Goal: Information Seeking & Learning: Learn about a topic

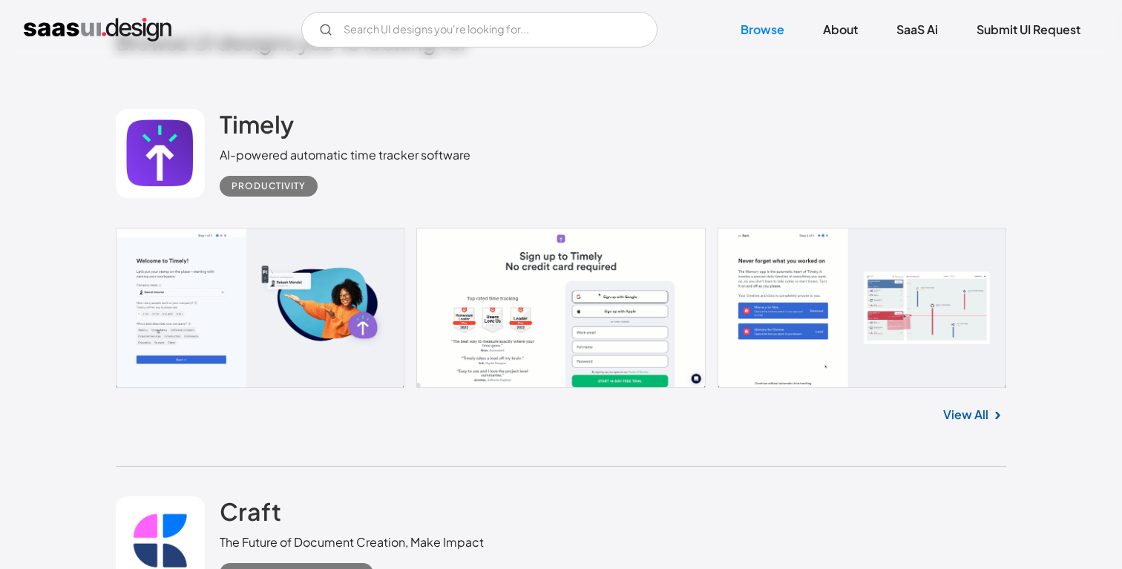
scroll to position [350, 0]
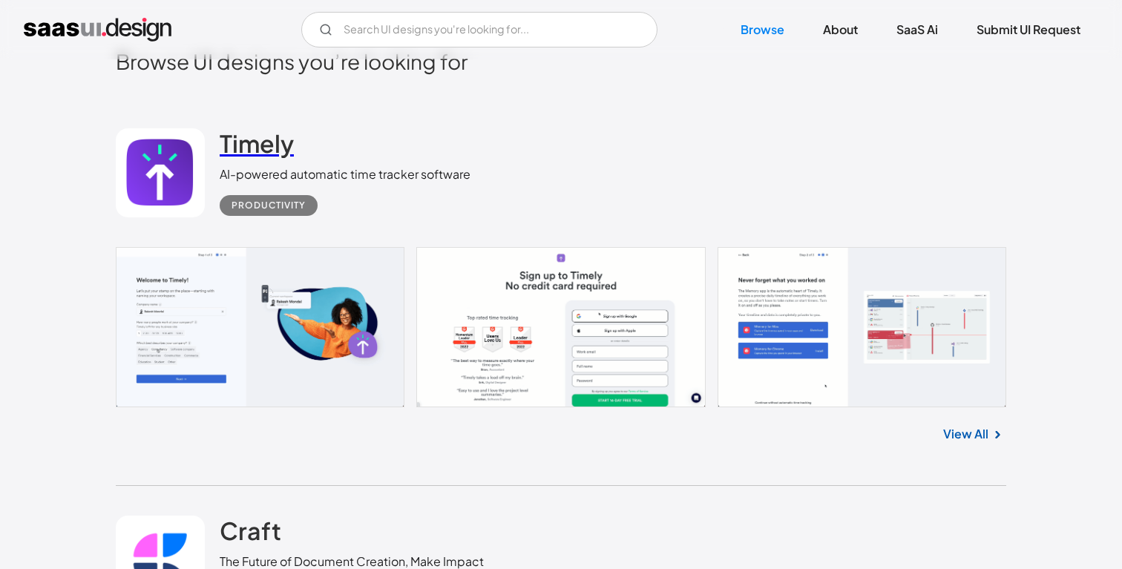
click at [249, 164] on link "Timely" at bounding box center [257, 146] width 74 height 37
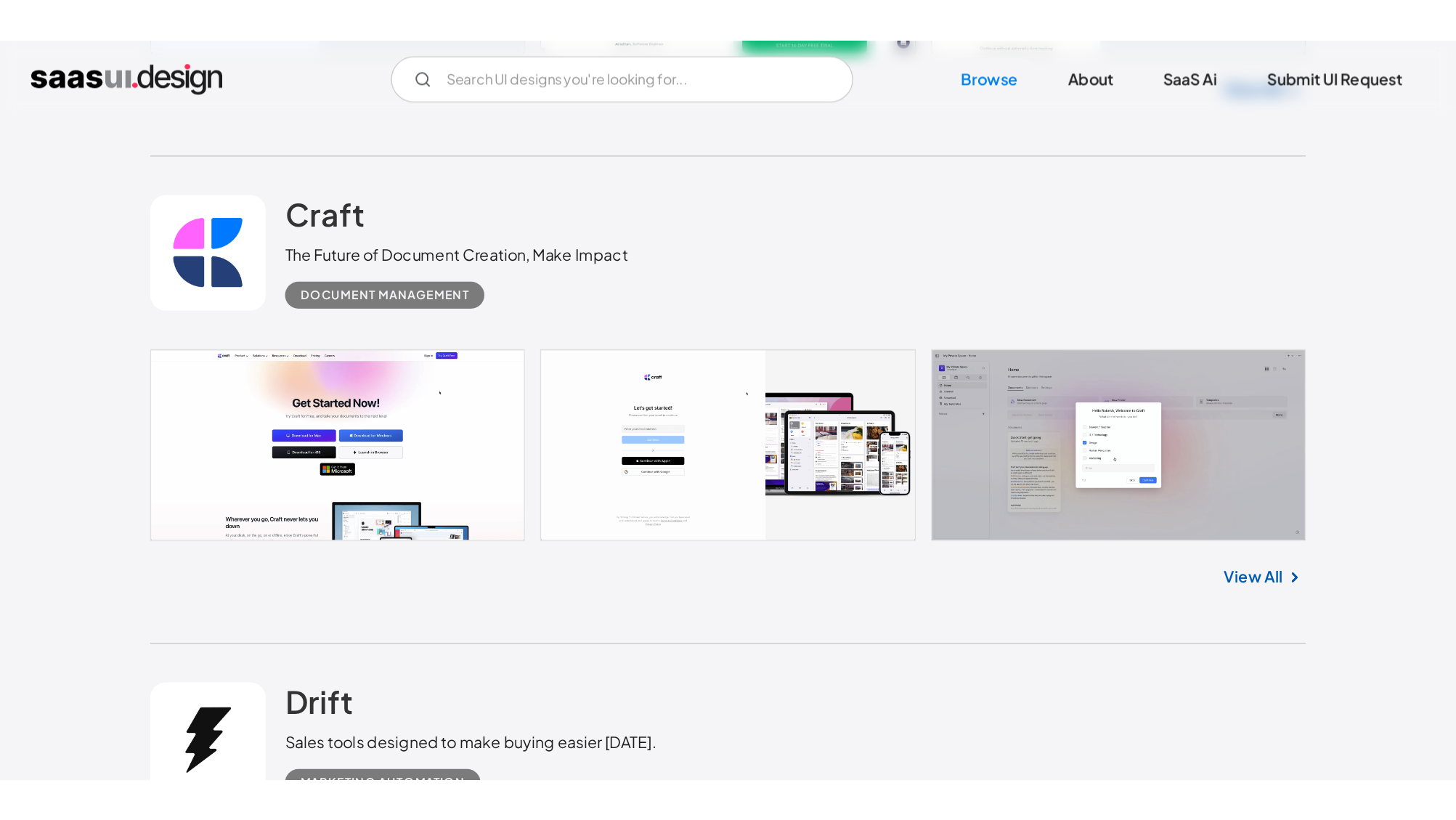
scroll to position [740, 0]
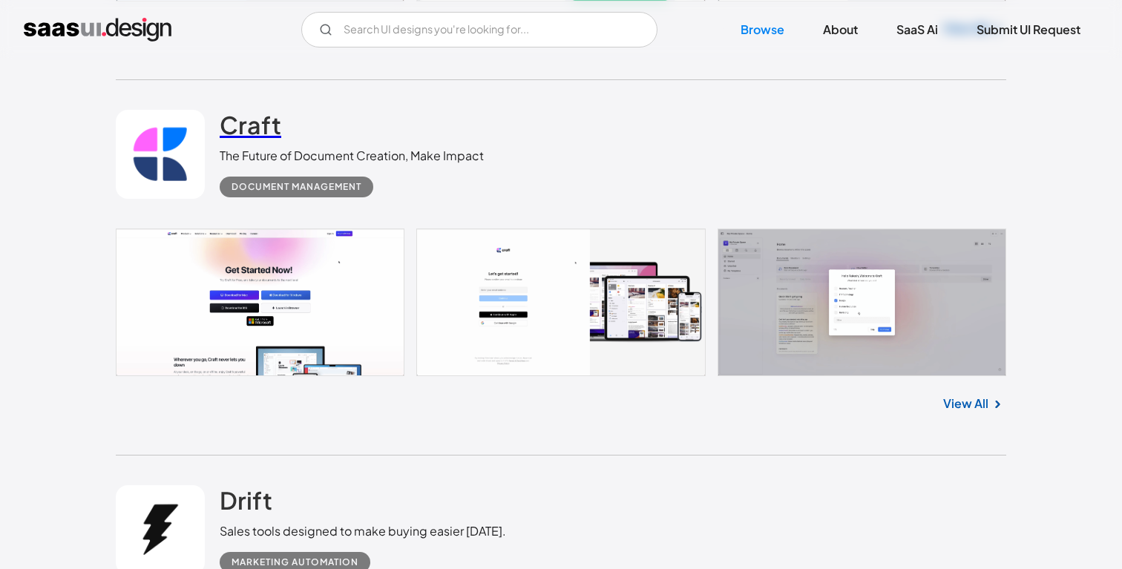
click at [265, 114] on h2 "Craft" at bounding box center [251, 125] width 62 height 30
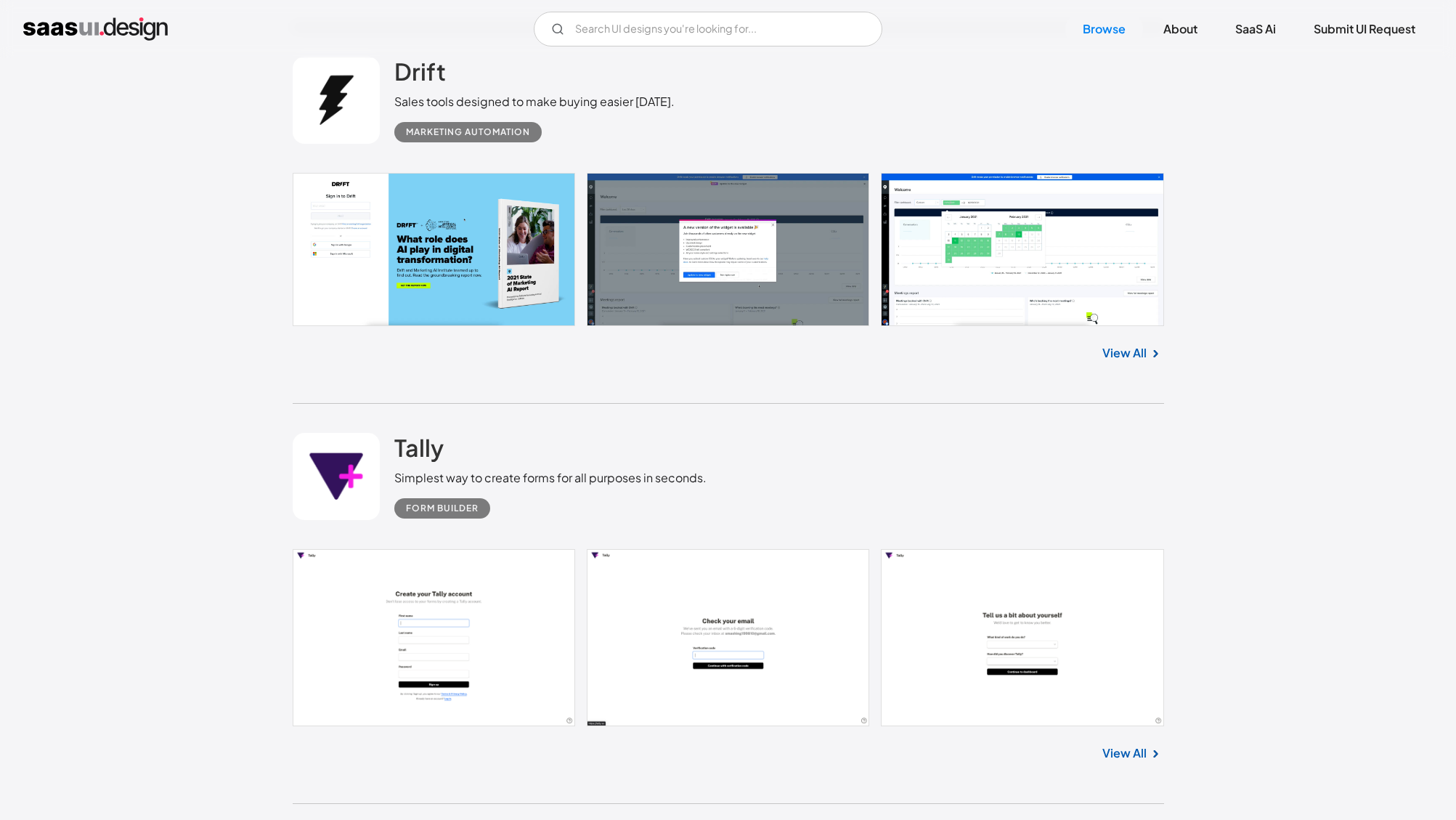
scroll to position [1279, 0]
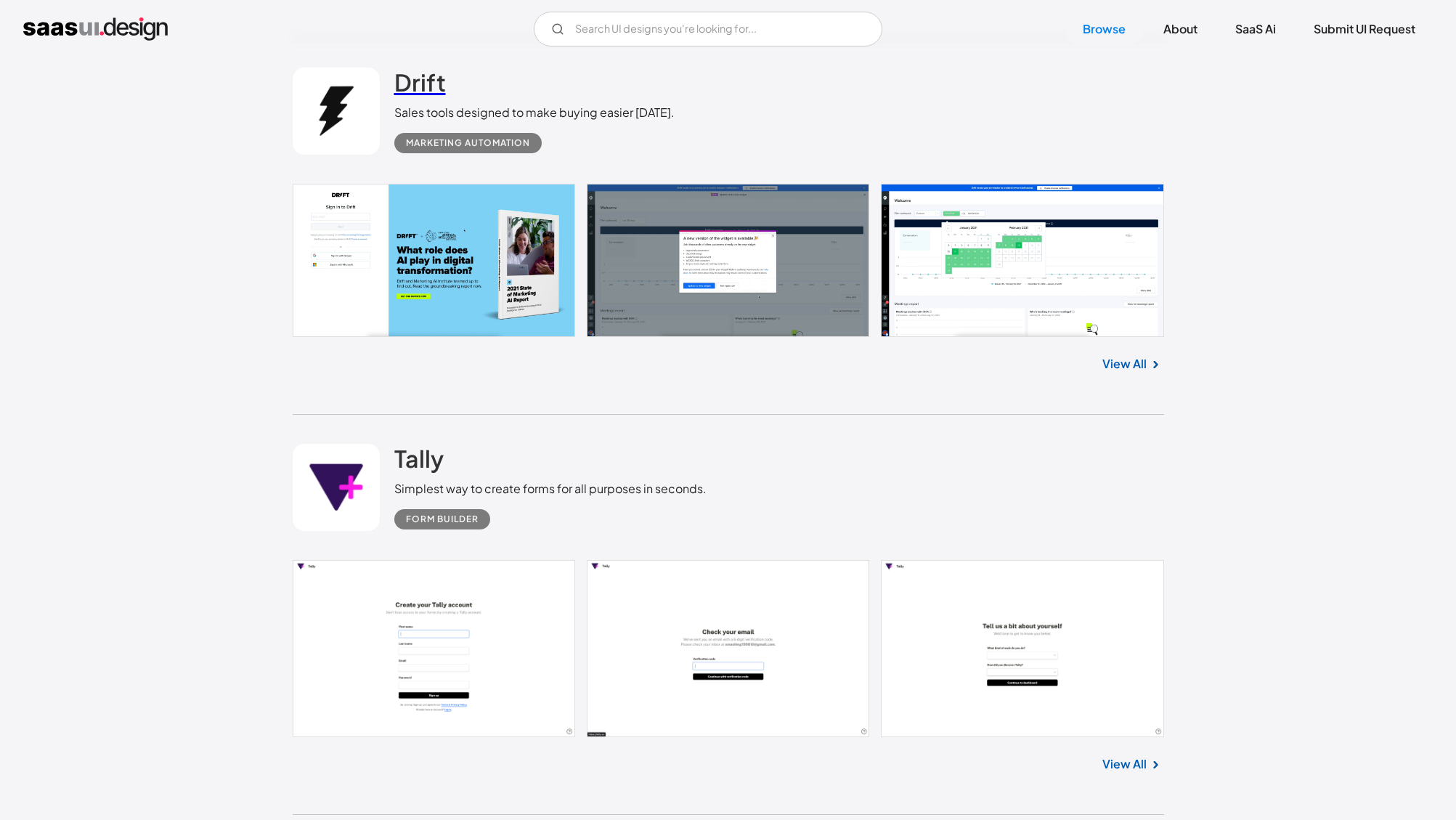
click at [421, 83] on h2 "Drift" at bounding box center [420, 82] width 52 height 29
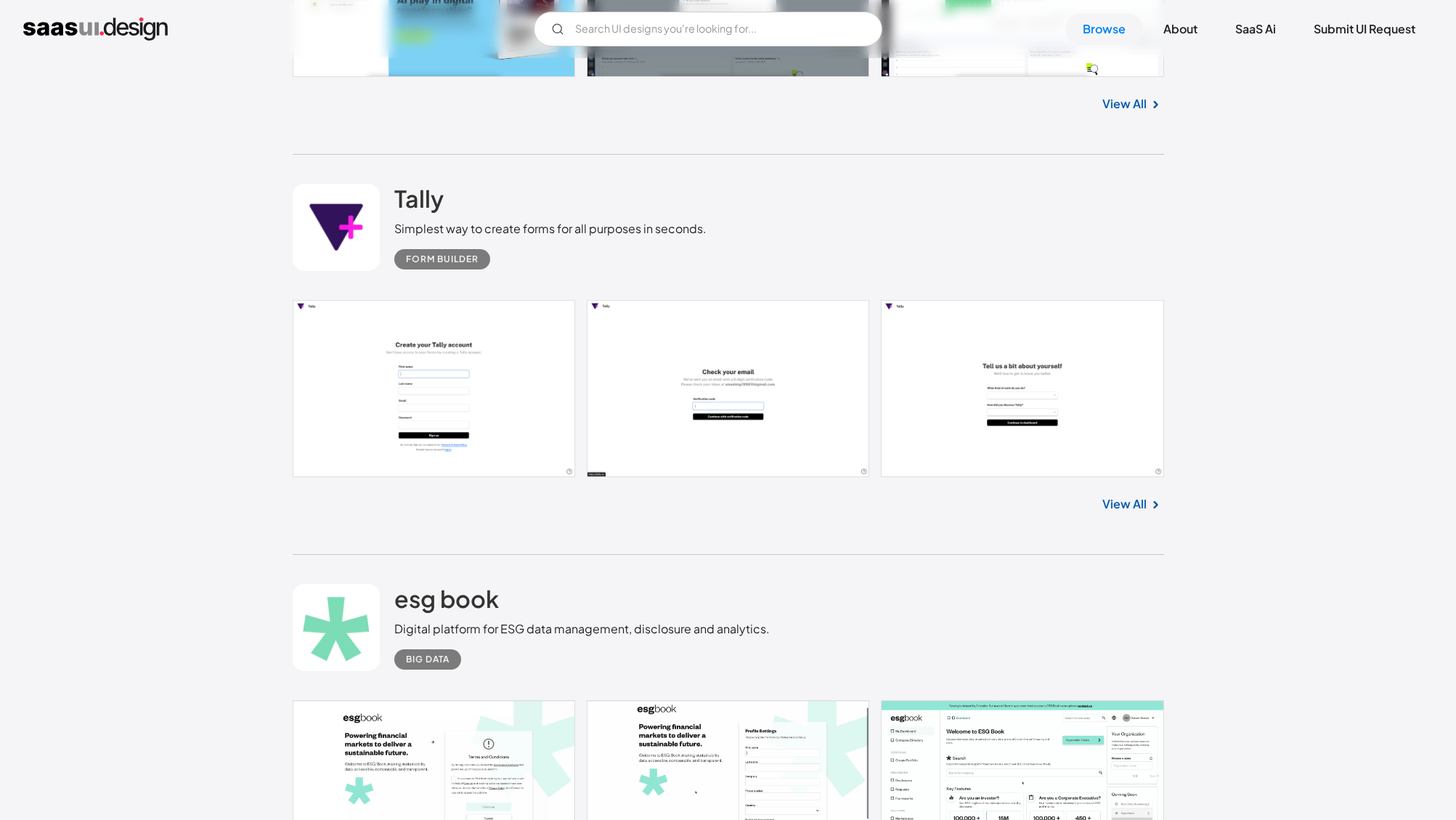
scroll to position [1550, 0]
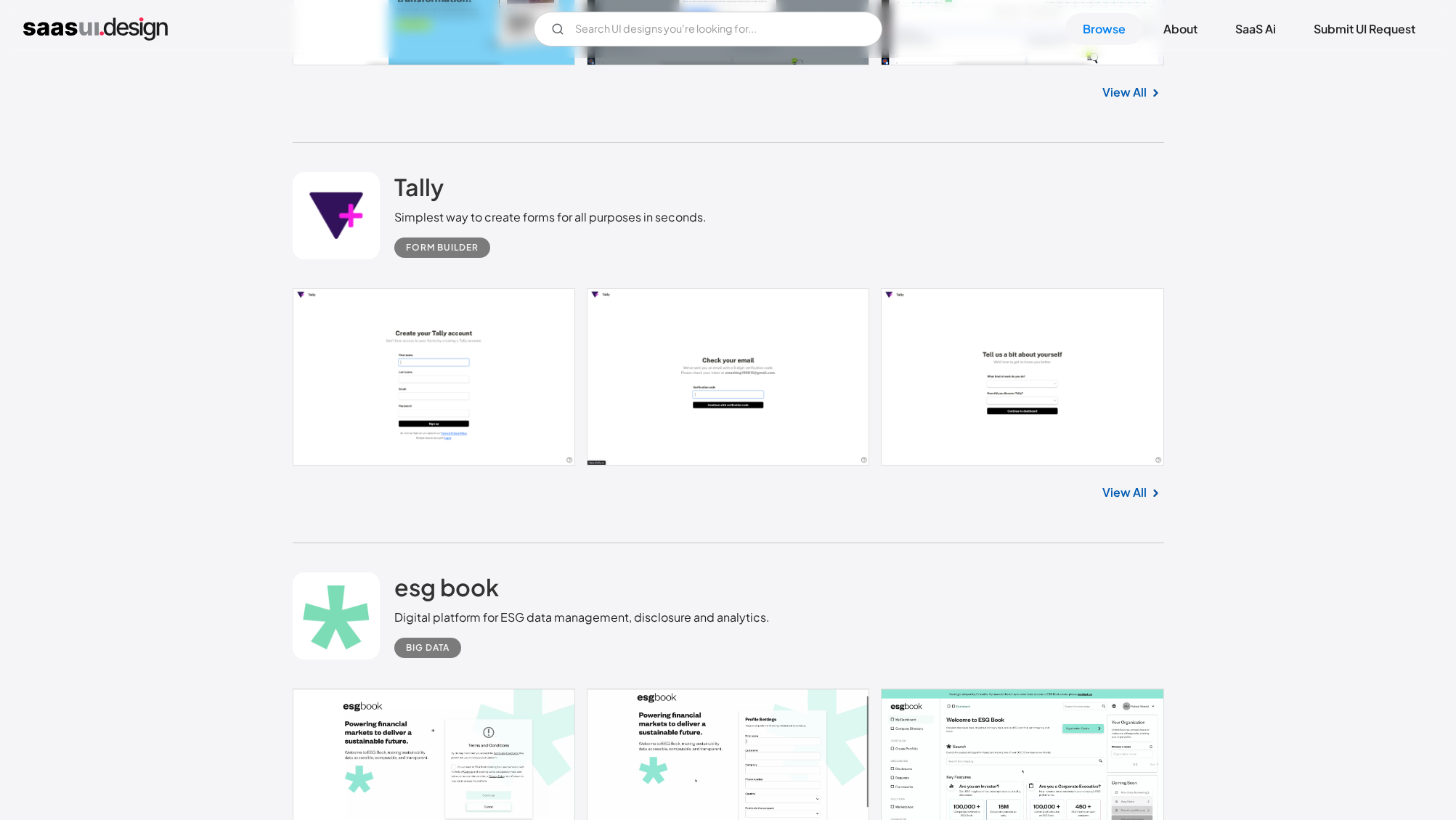
click at [404, 170] on div "Tally Simplest way to create forms for all purposes in seconds. Form Builder" at bounding box center [728, 215] width 871 height 145
click at [415, 188] on h2 "Tally" at bounding box center [419, 187] width 49 height 29
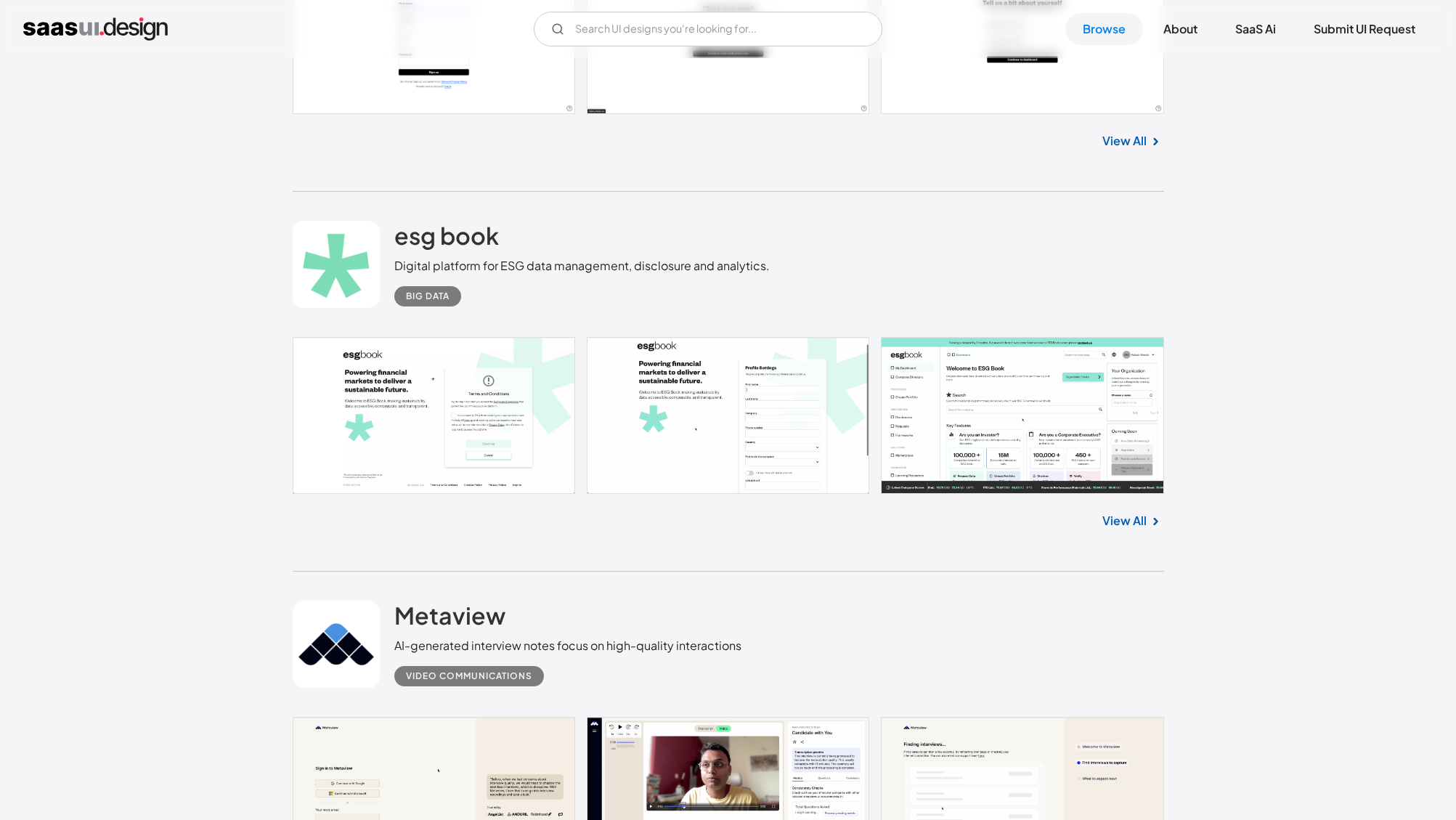
scroll to position [1898, 0]
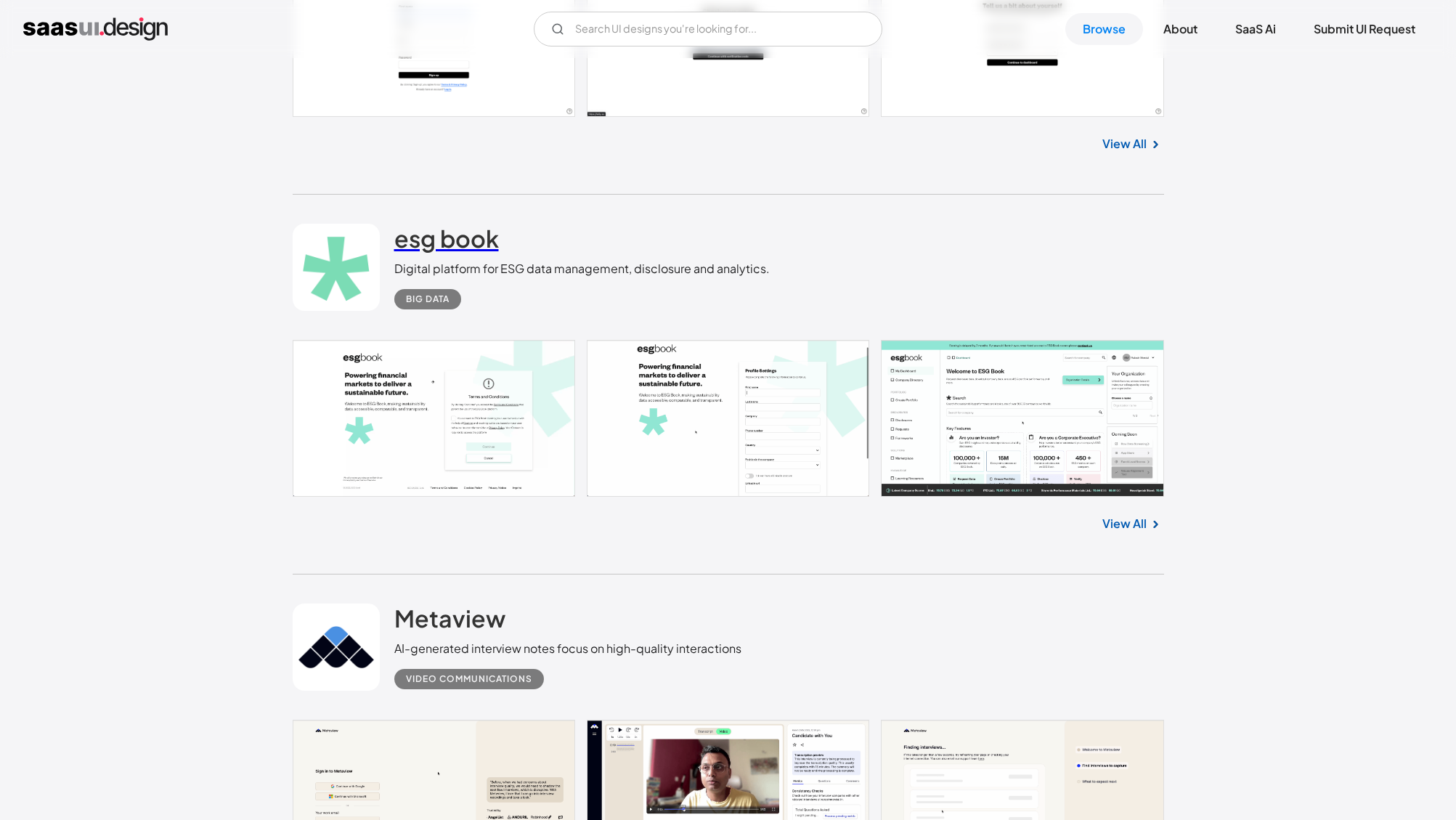
click at [452, 237] on h2 "esg book" at bounding box center [446, 239] width 105 height 29
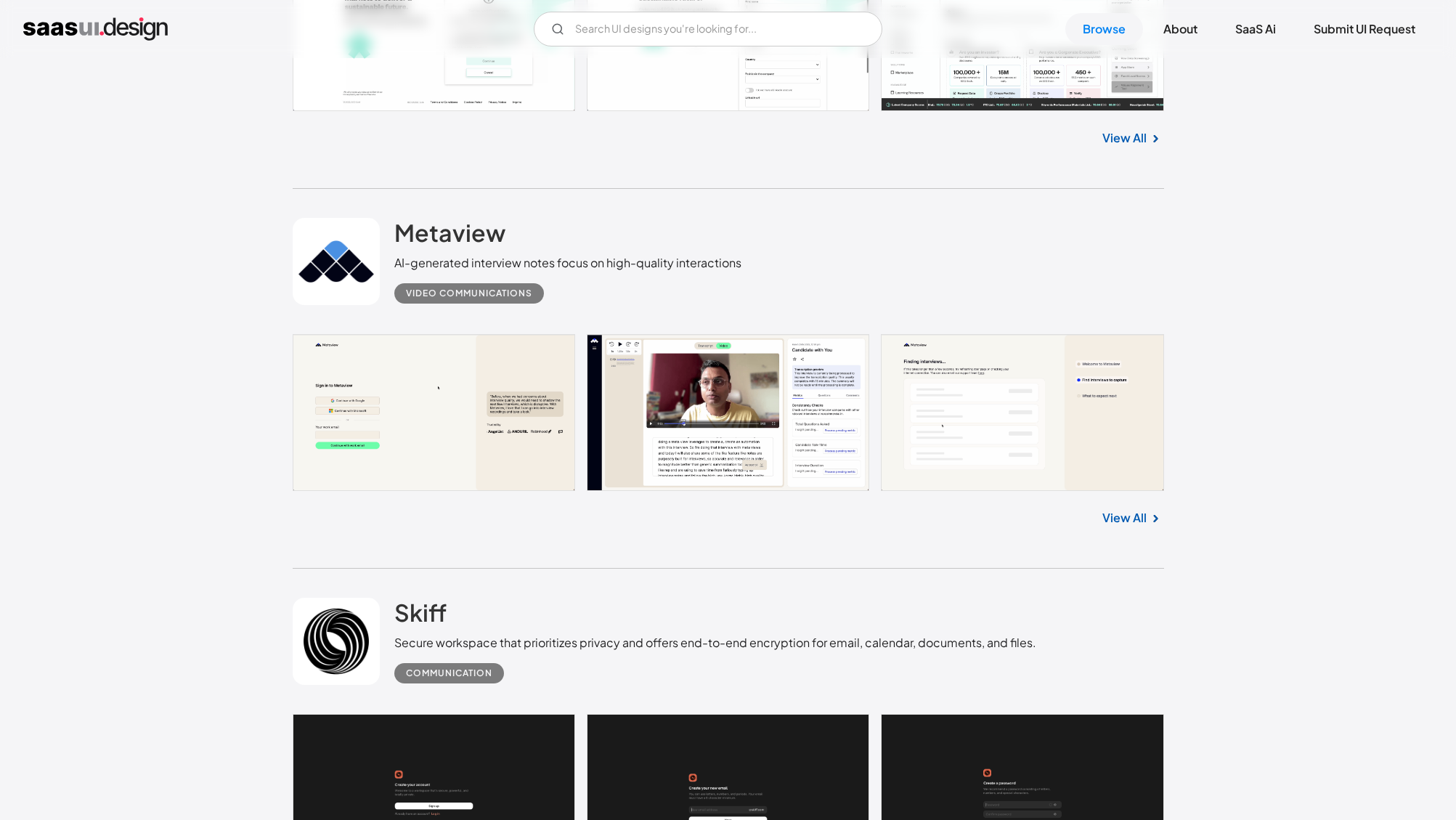
scroll to position [2286, 0]
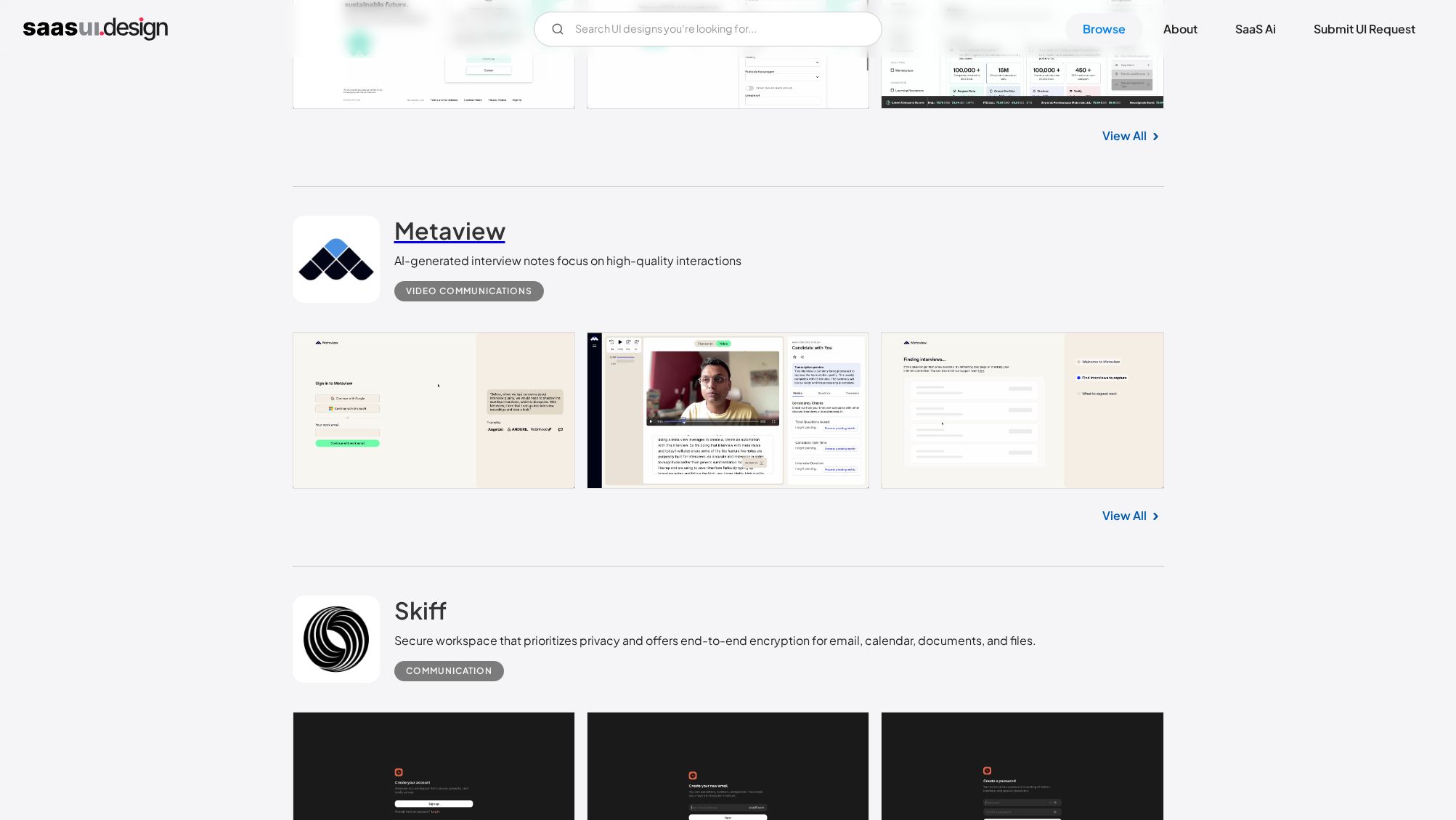
click at [432, 247] on link "Metaview" at bounding box center [450, 233] width 112 height 36
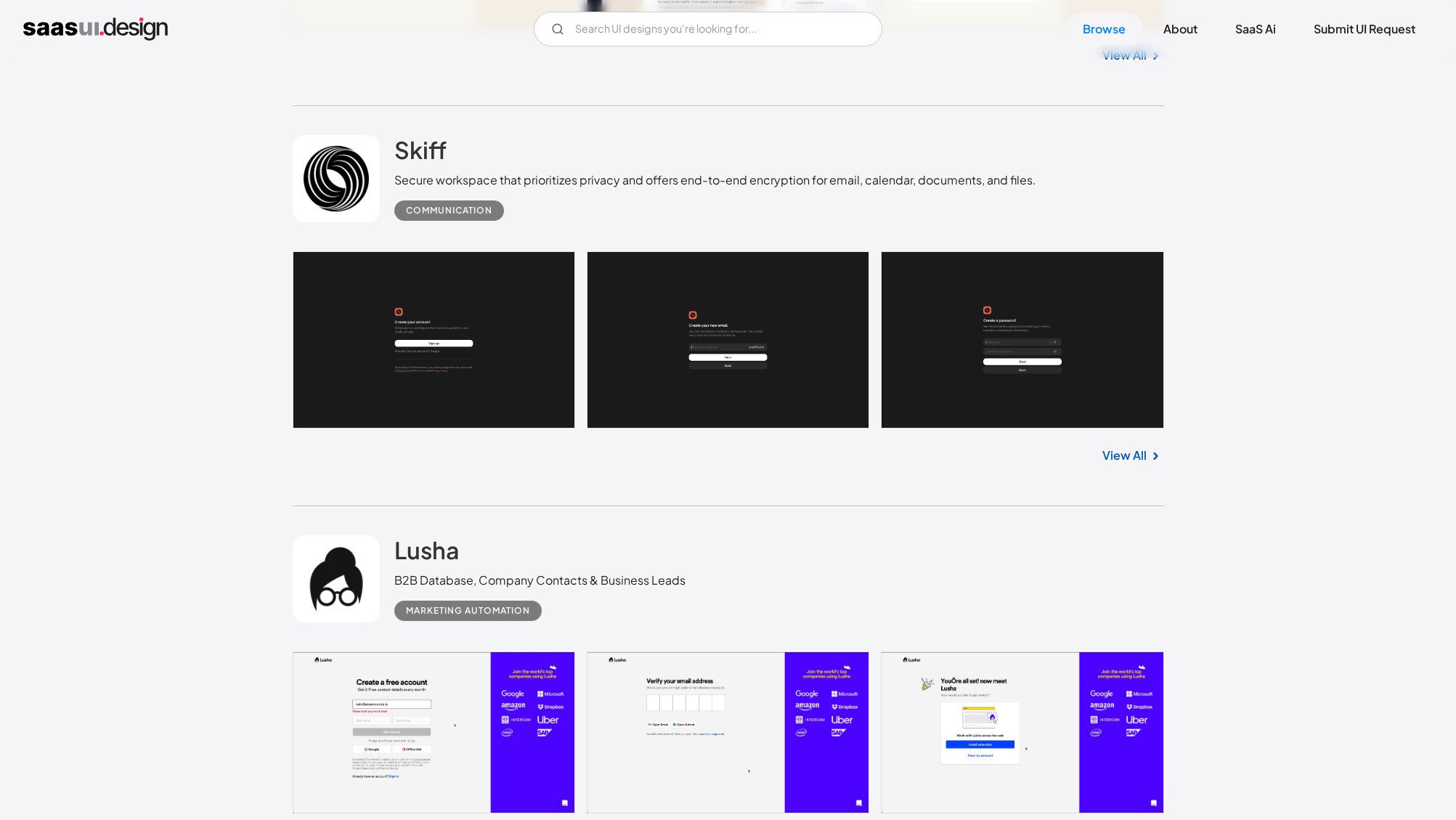
scroll to position [2748, 0]
click at [440, 134] on h2 "Skiff" at bounding box center [420, 149] width 52 height 29
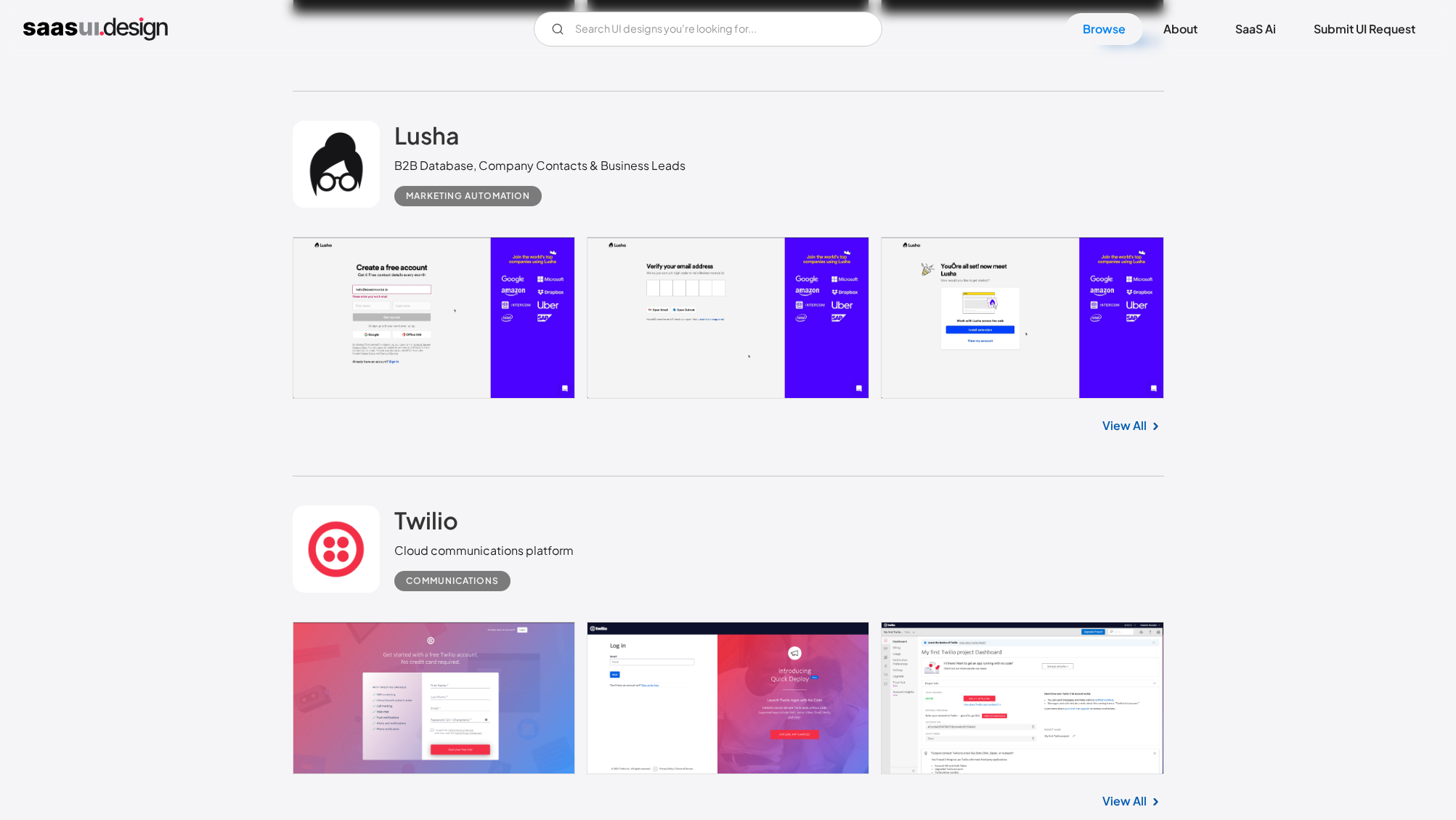
scroll to position [3163, 0]
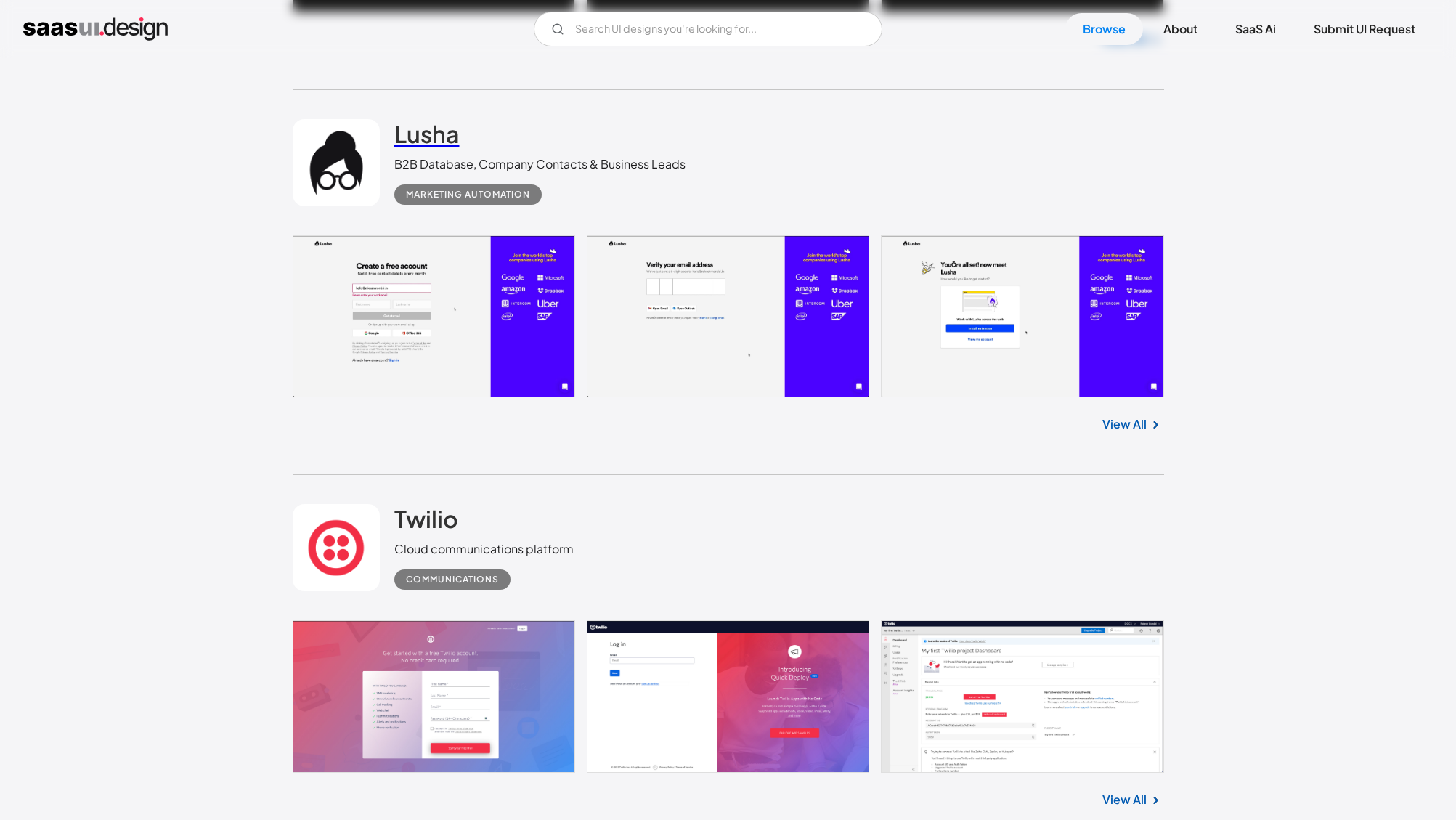
click at [412, 127] on h2 "Lusha" at bounding box center [427, 134] width 66 height 29
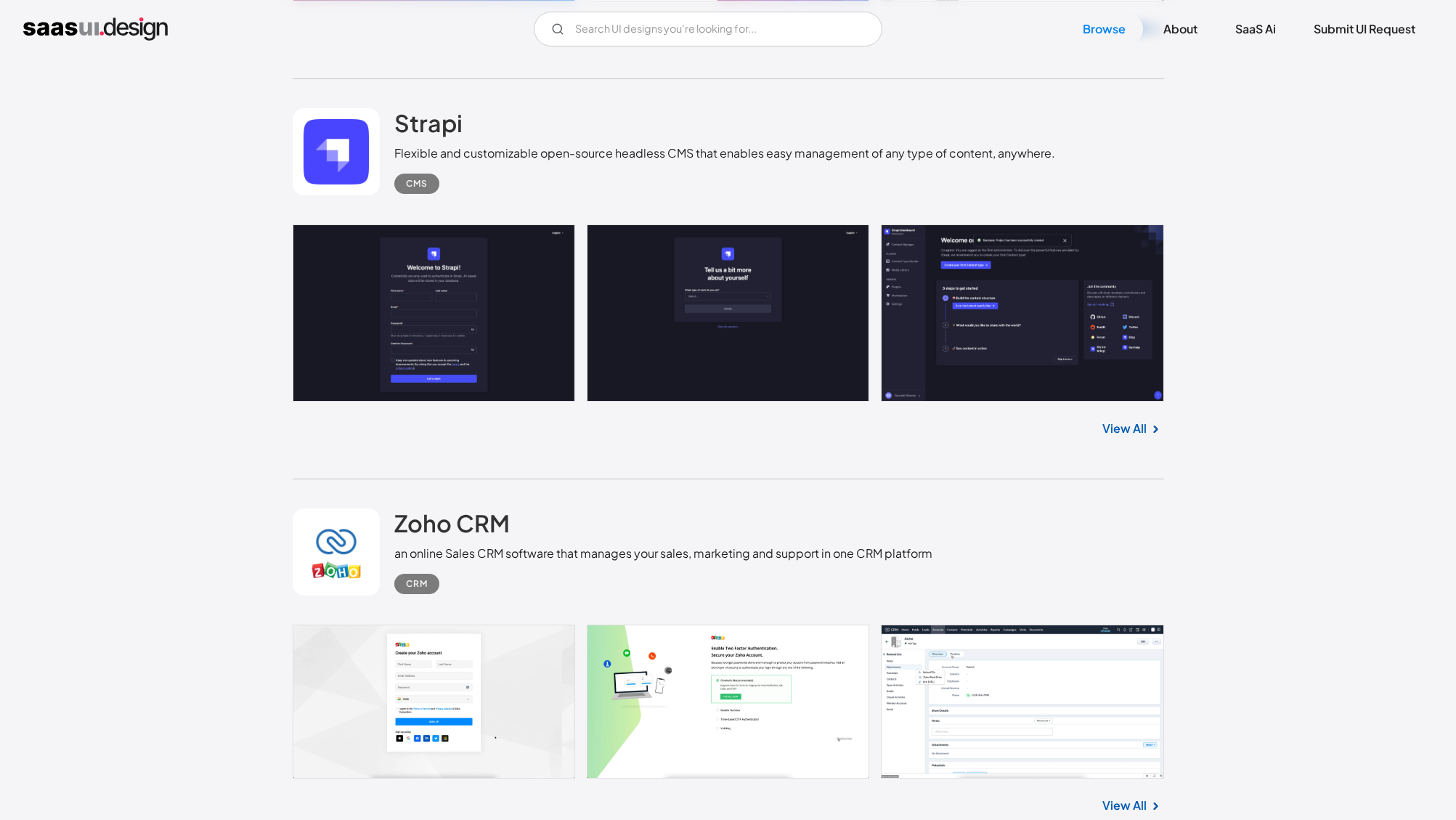
scroll to position [3935, 0]
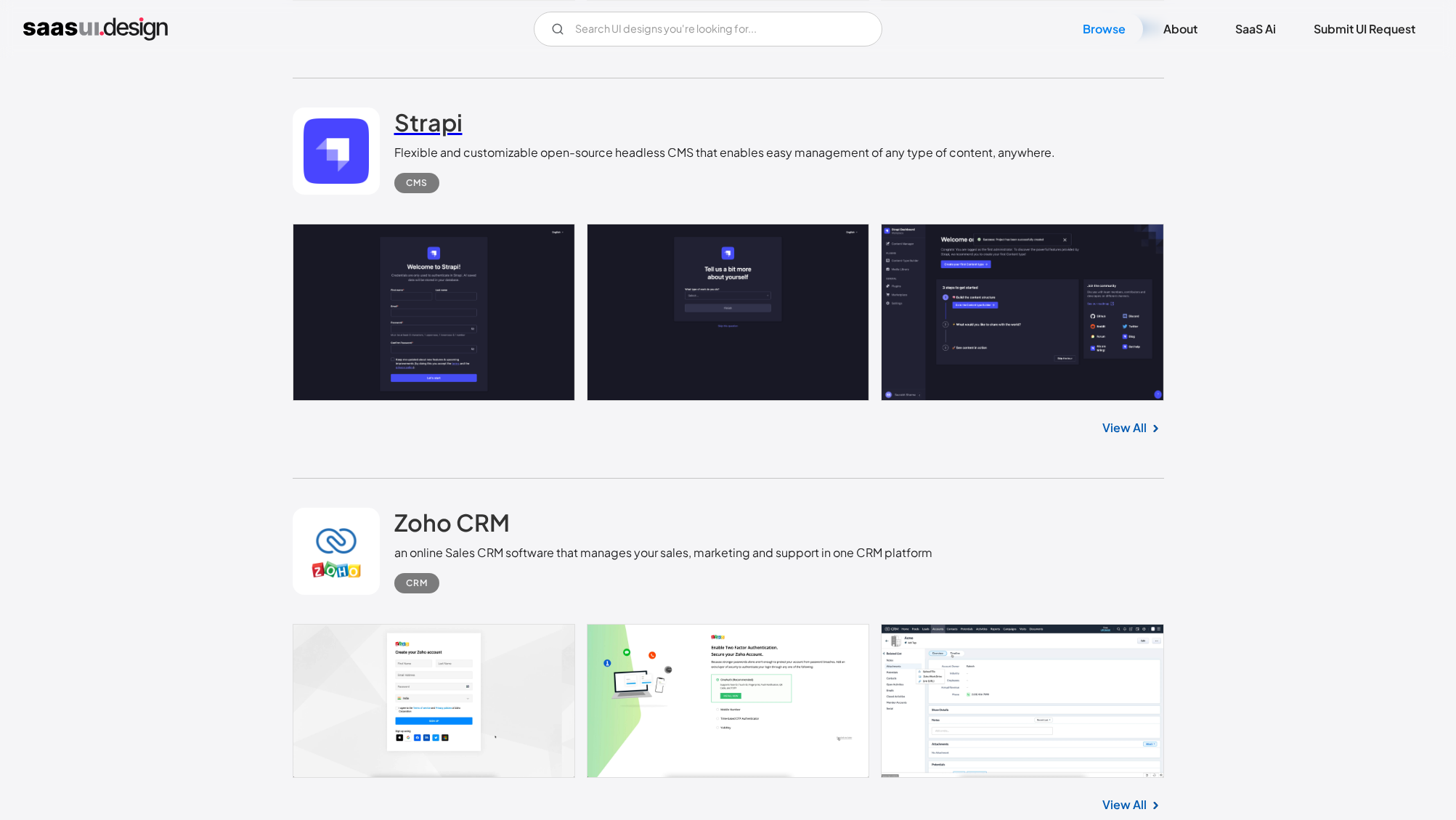
click at [417, 130] on h2 "Strapi" at bounding box center [429, 122] width 68 height 29
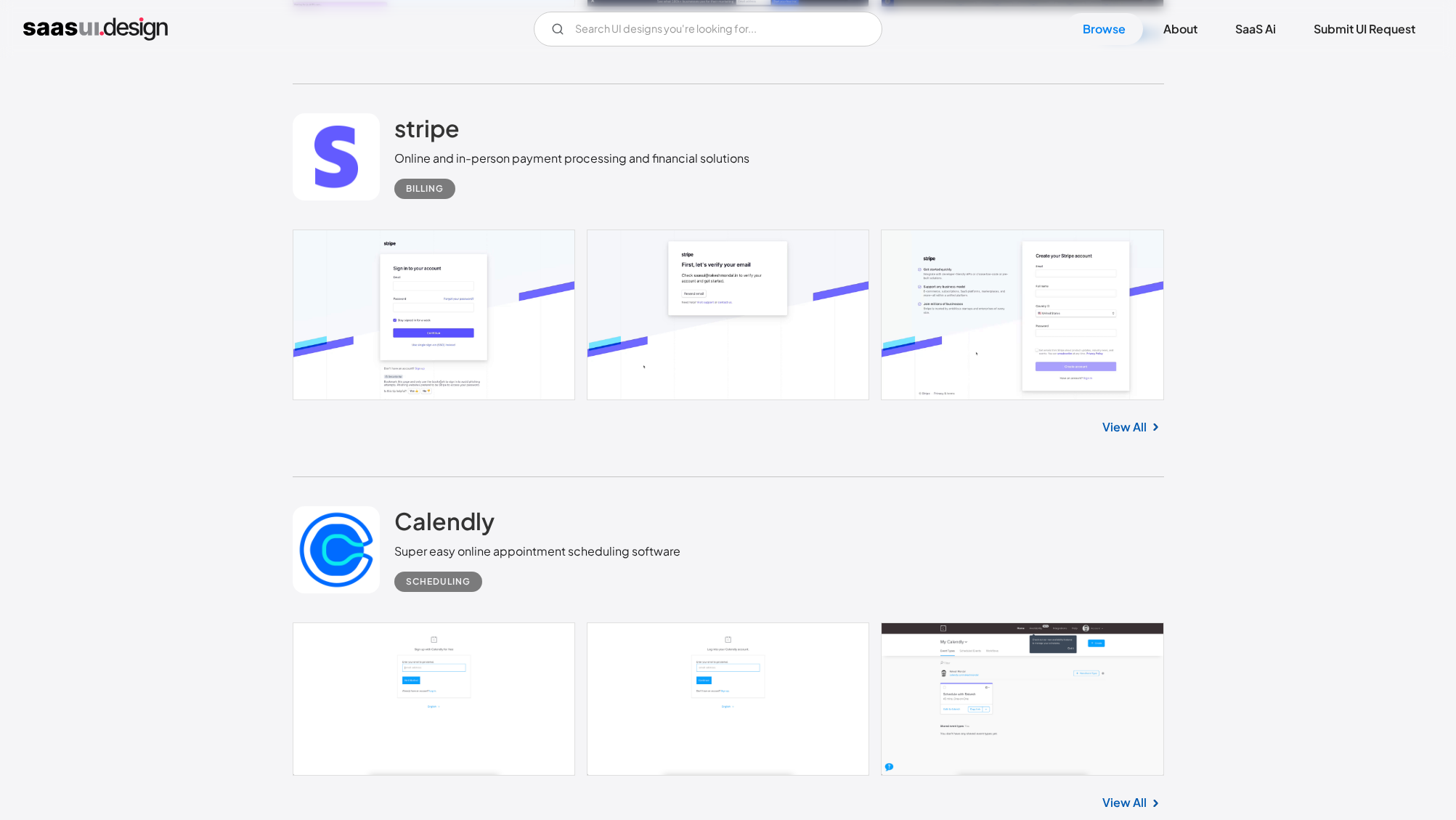
scroll to position [30186, 0]
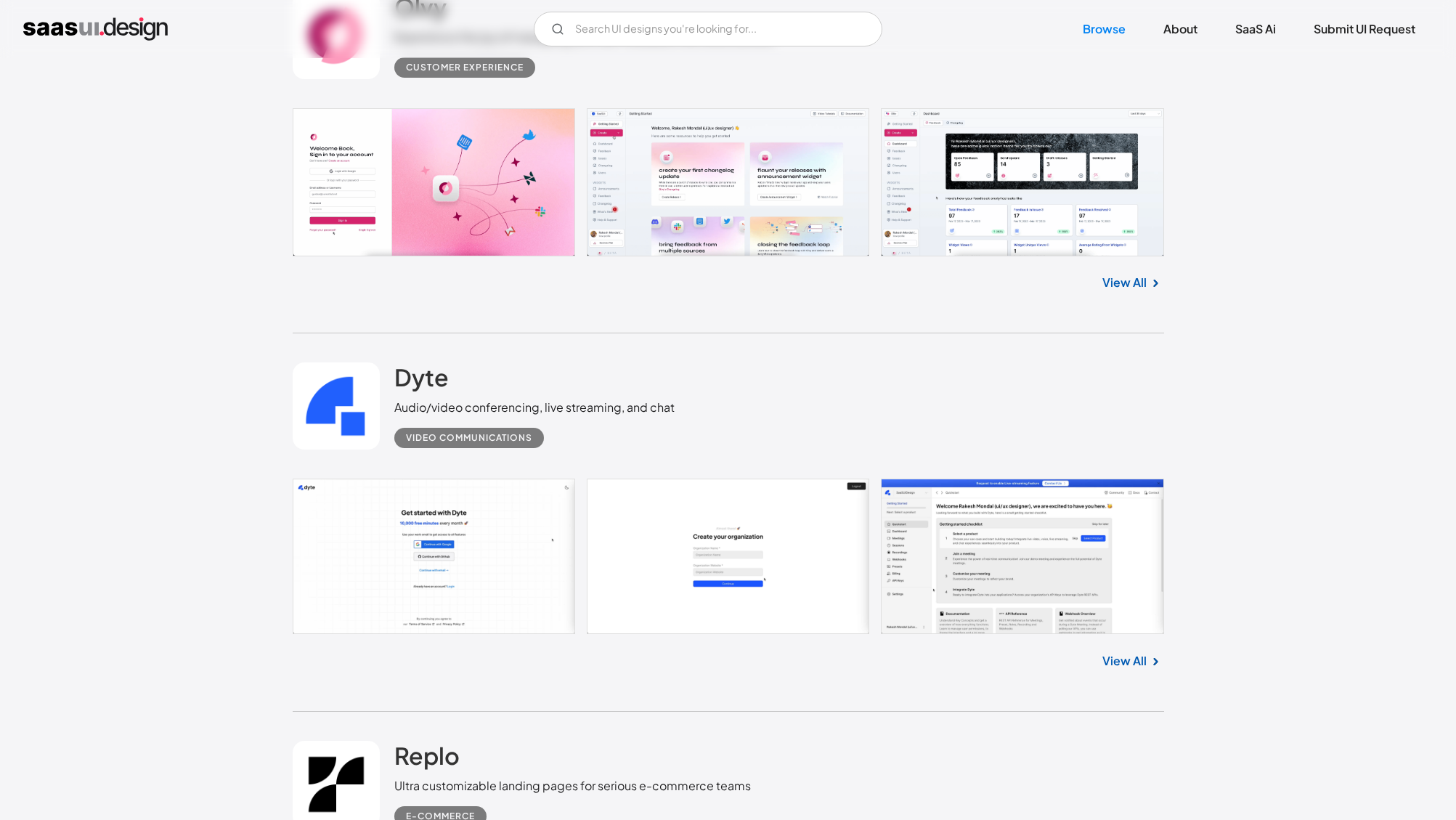
scroll to position [32187, 0]
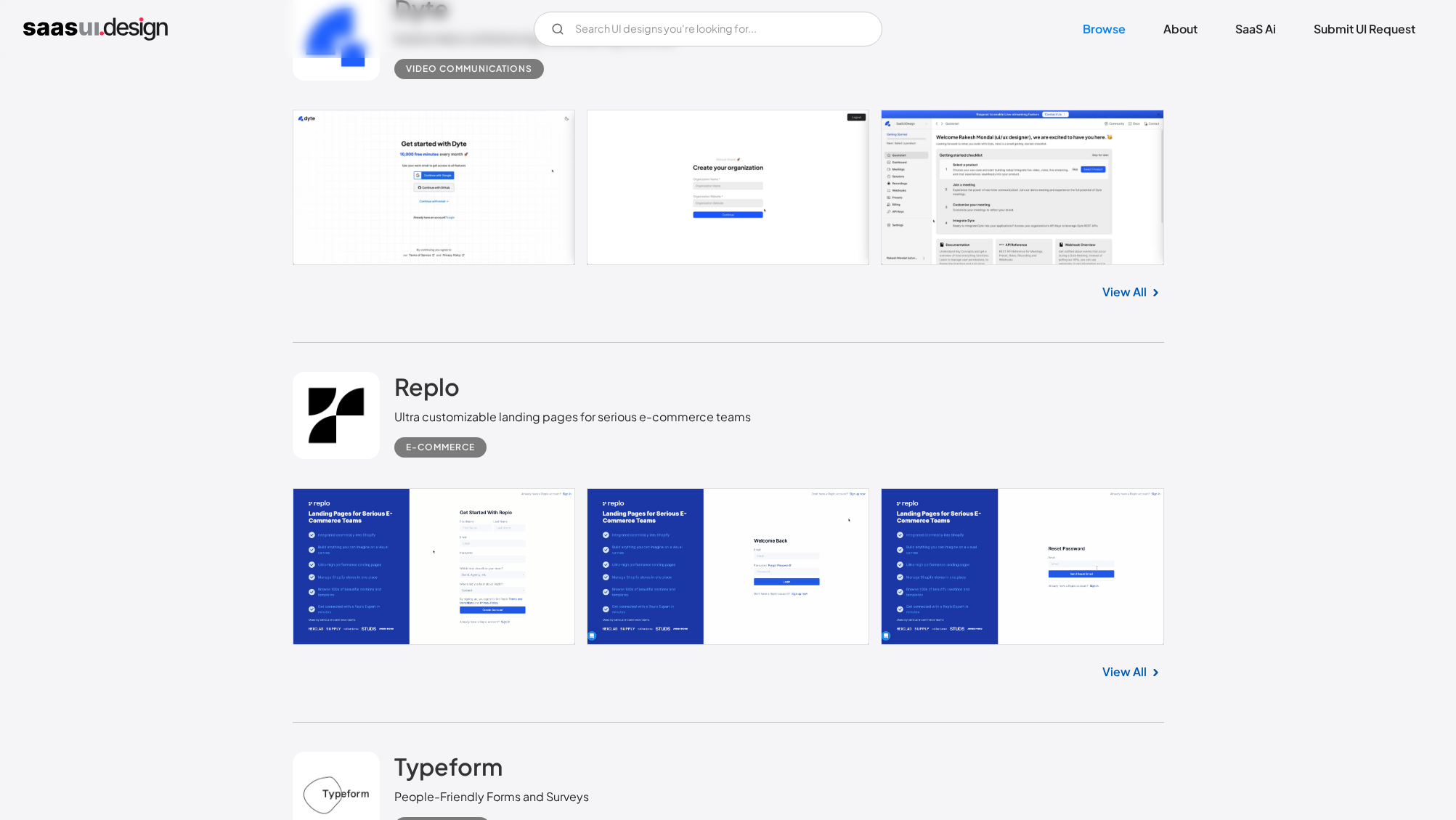
scroll to position [32556, 0]
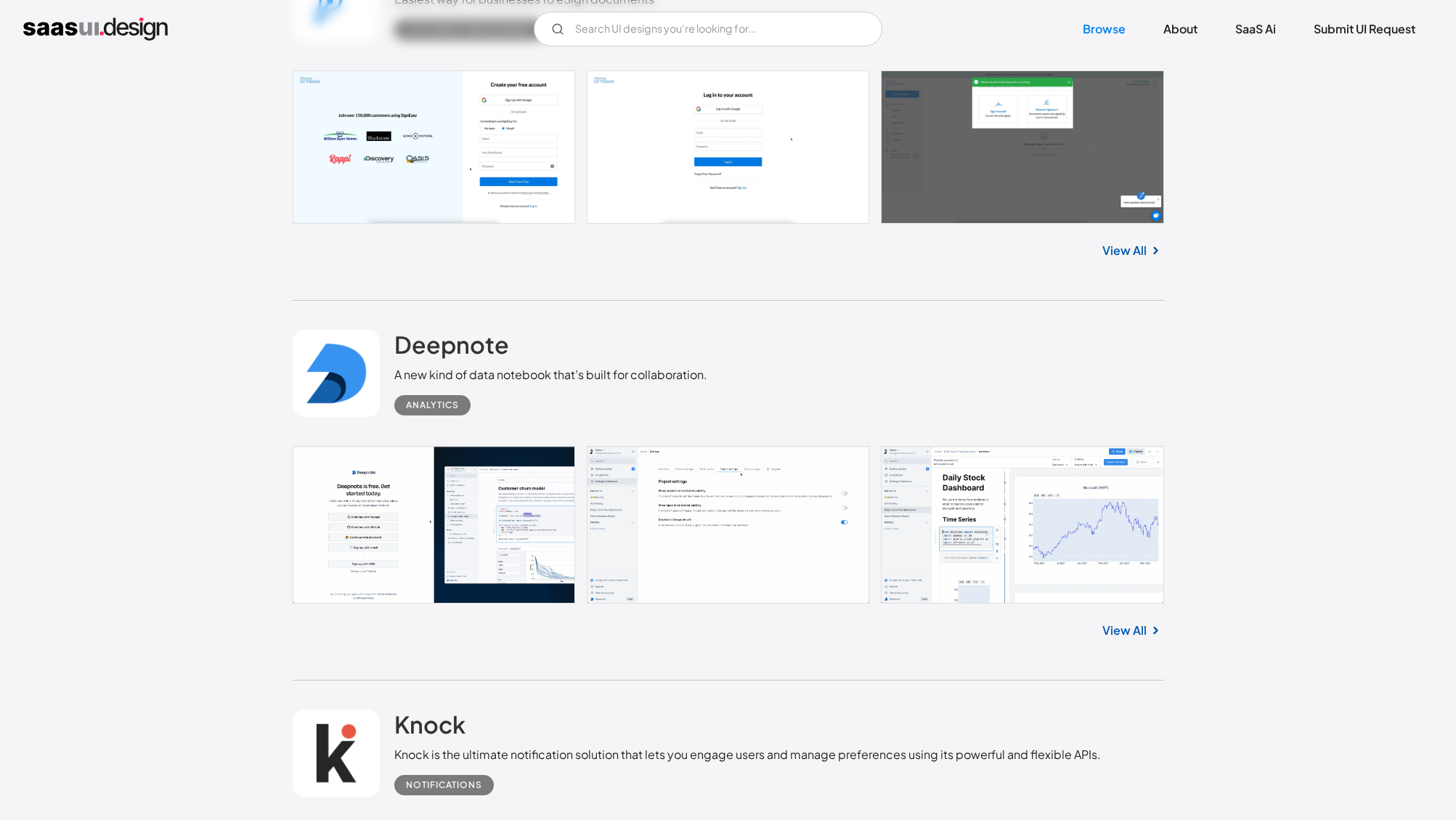
scroll to position [34106, 0]
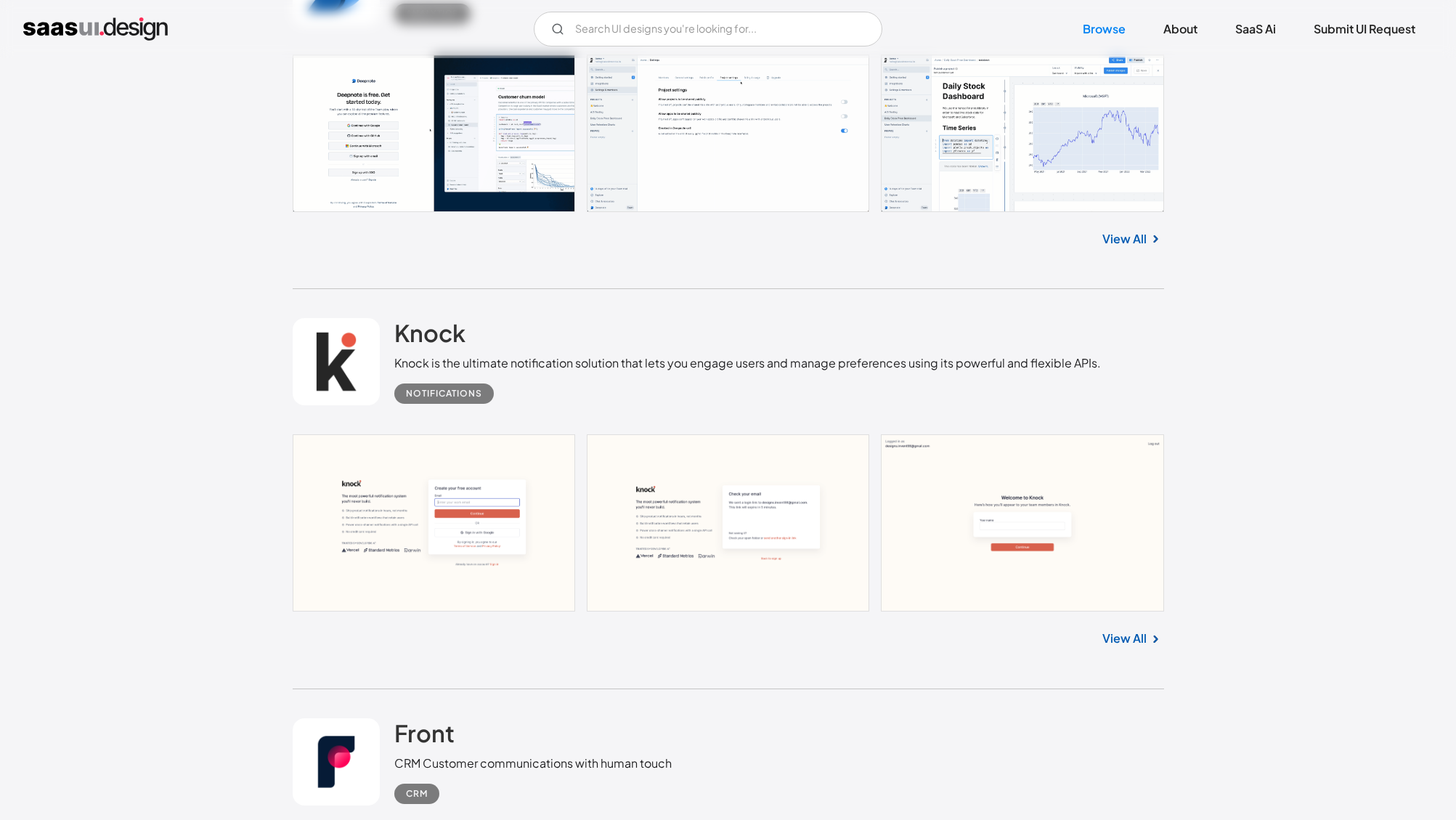
scroll to position [34504, 0]
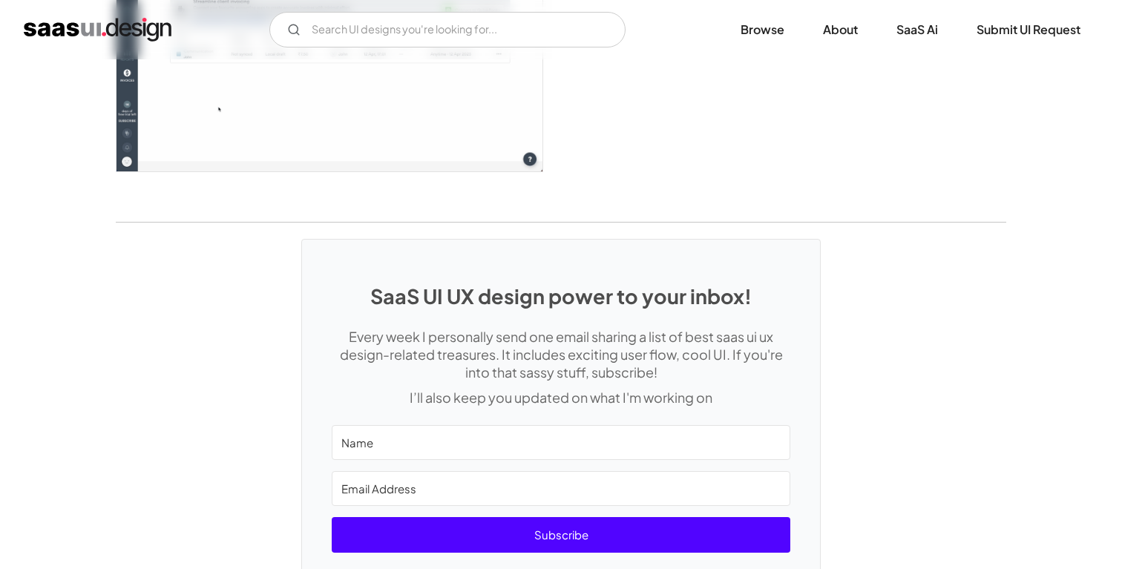
scroll to position [3944, 0]
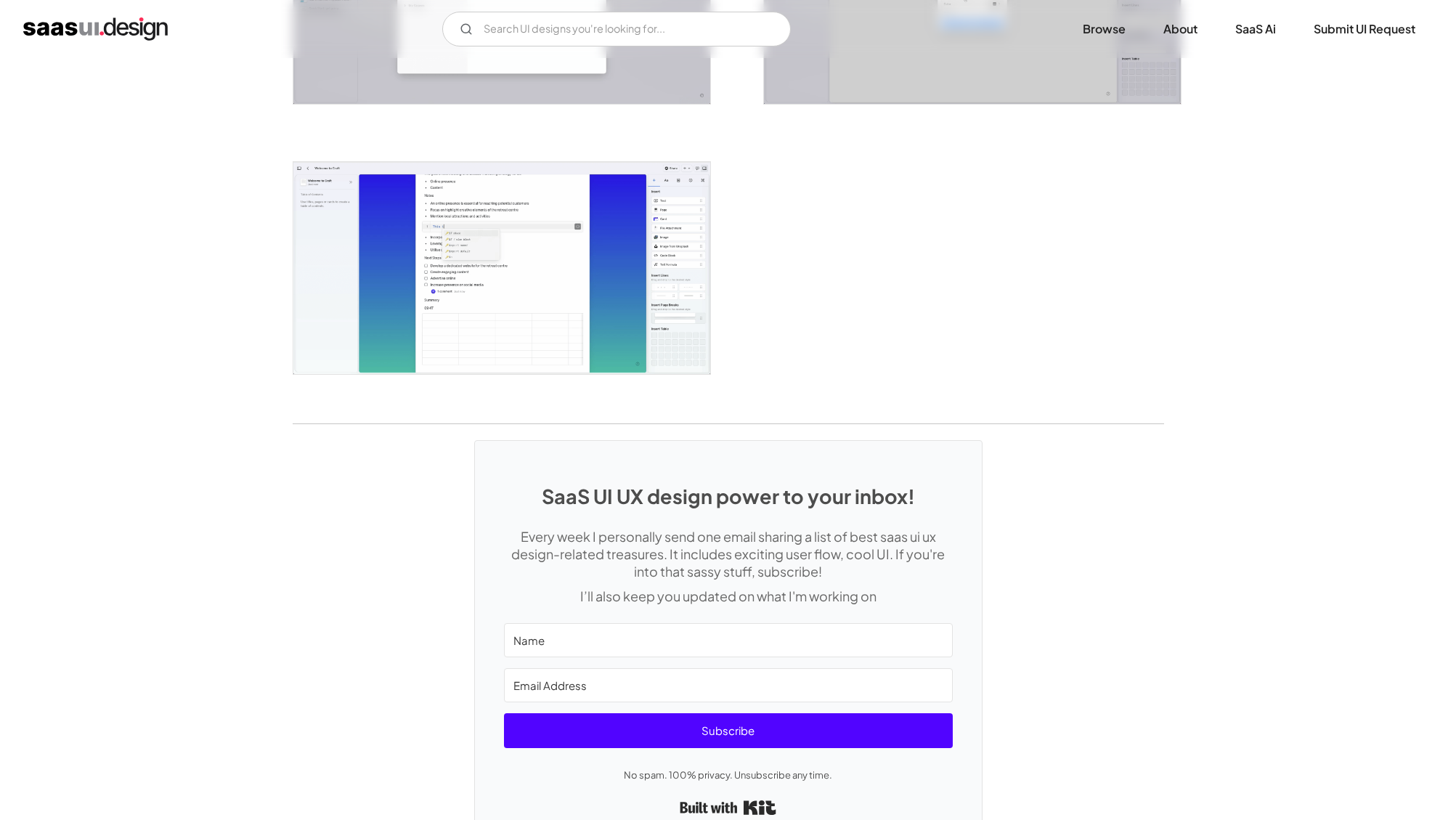
scroll to position [3501, 0]
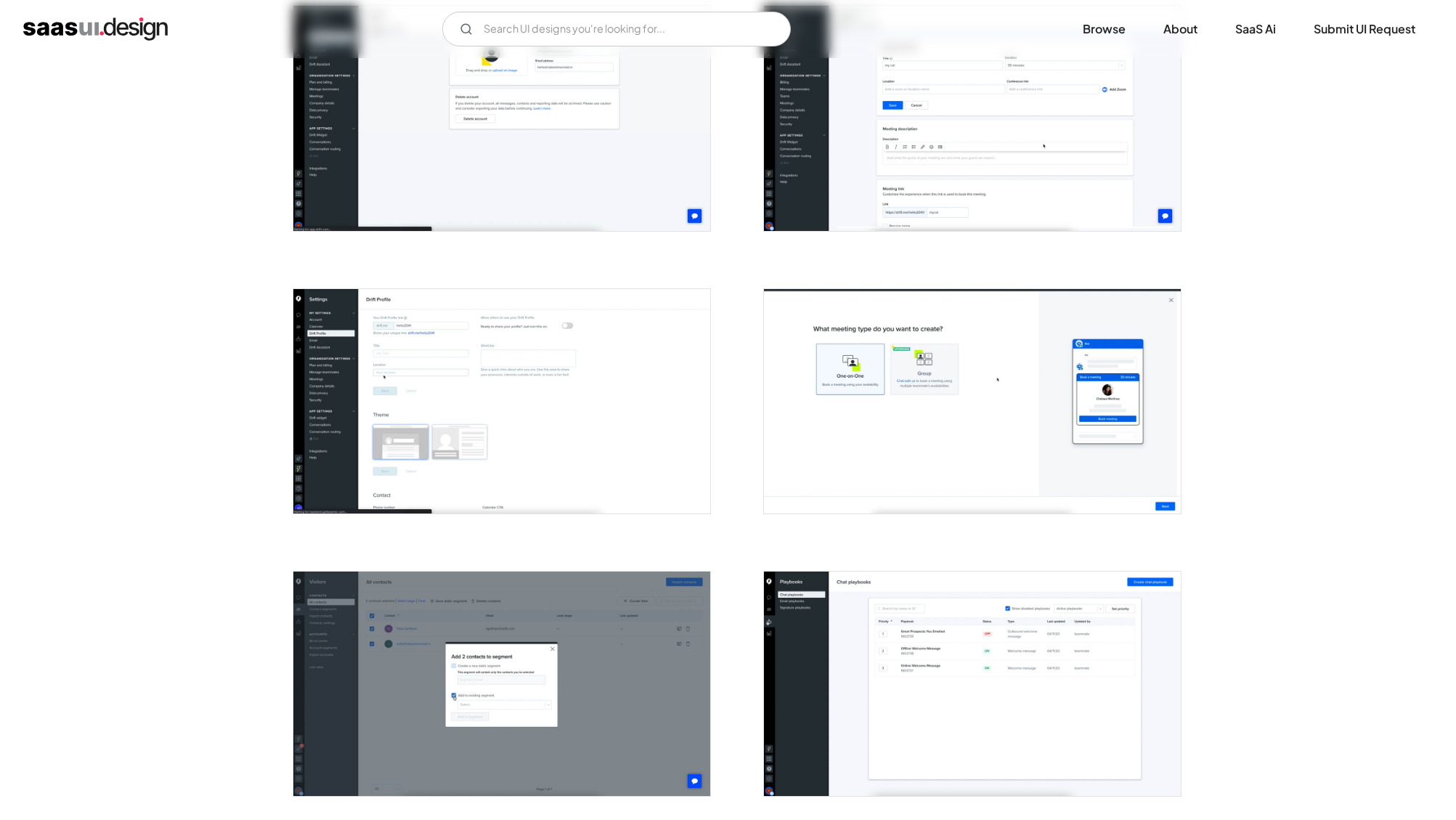
scroll to position [2866, 0]
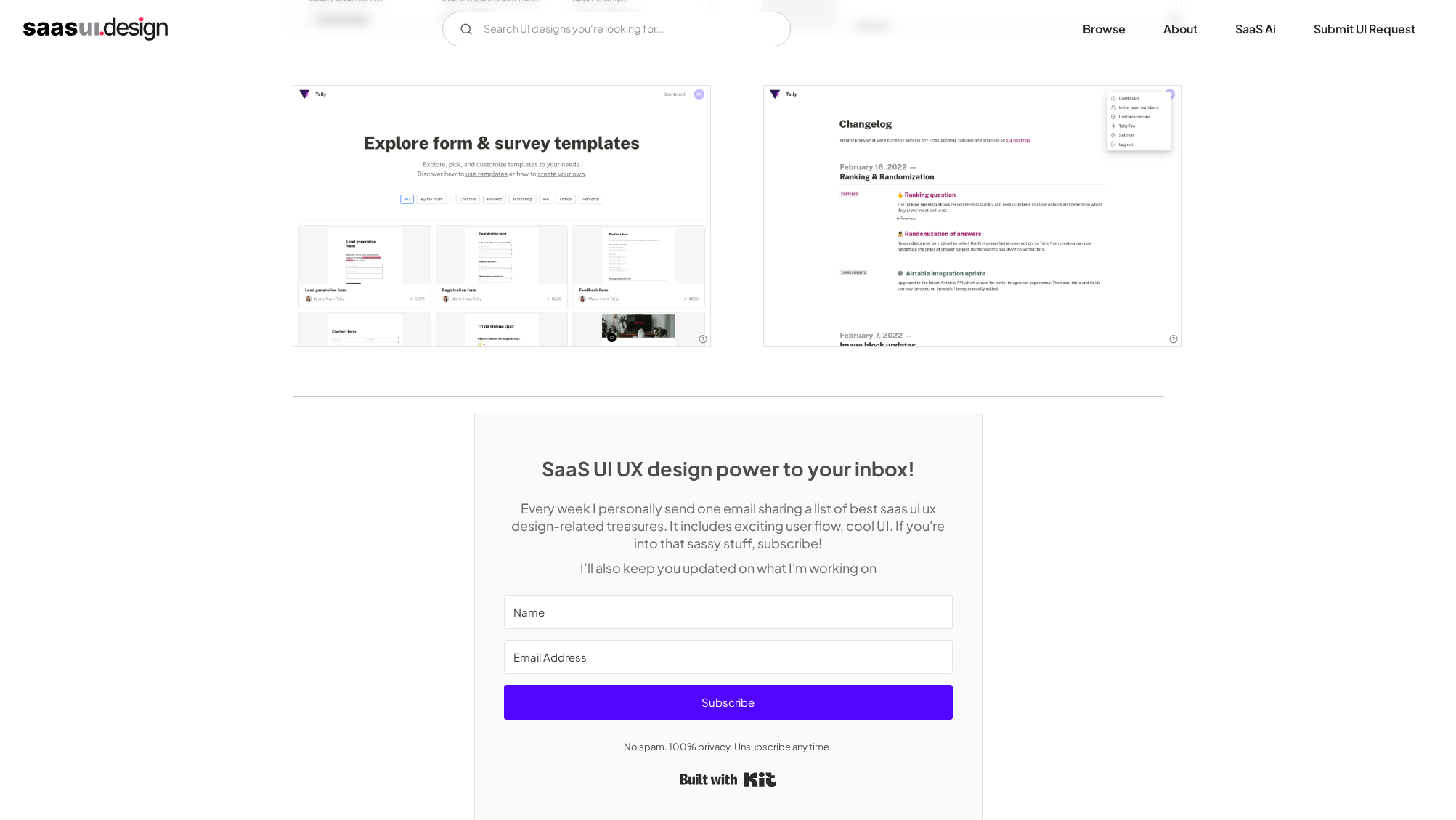
scroll to position [3176, 0]
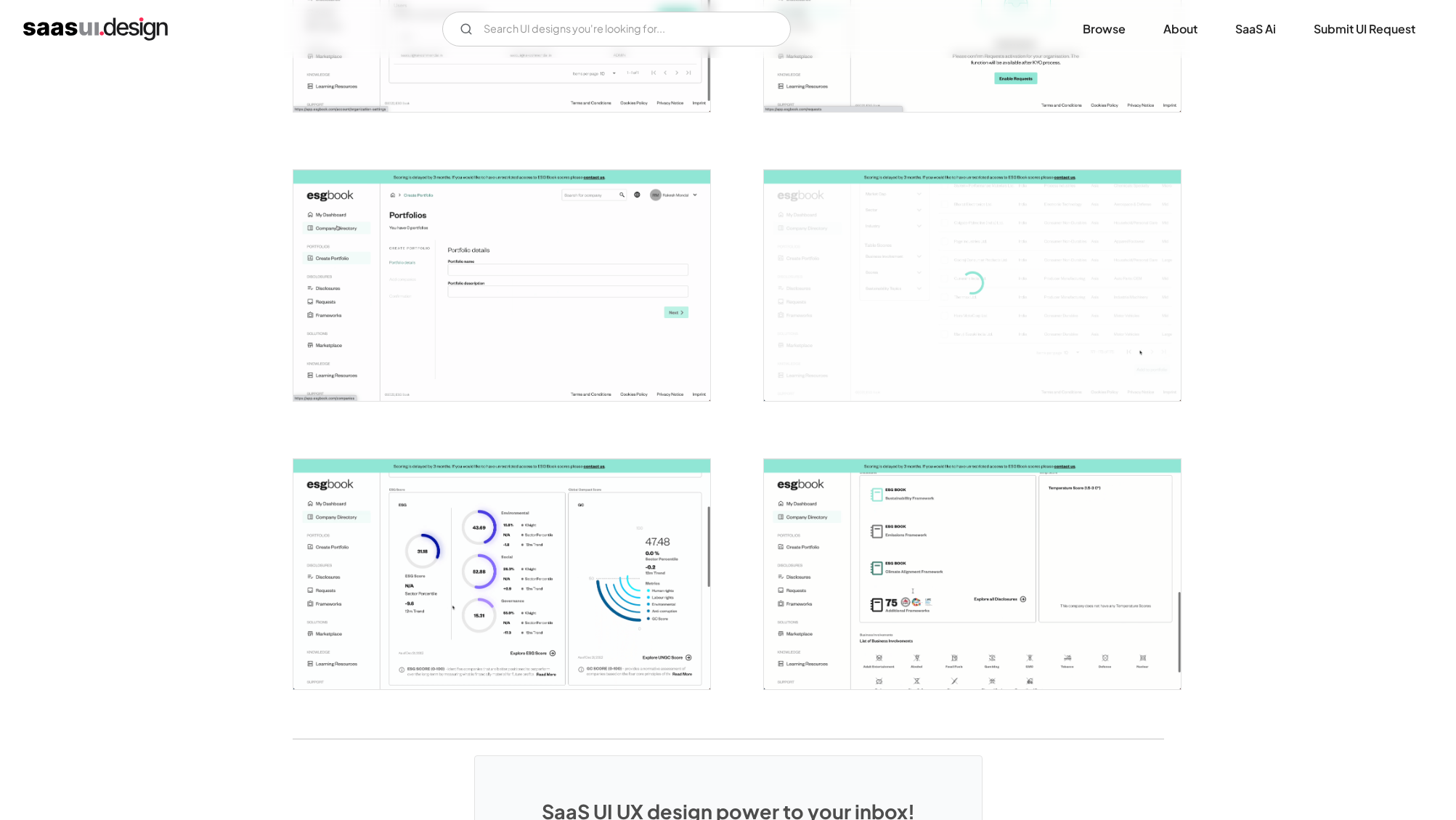
scroll to position [3058, 0]
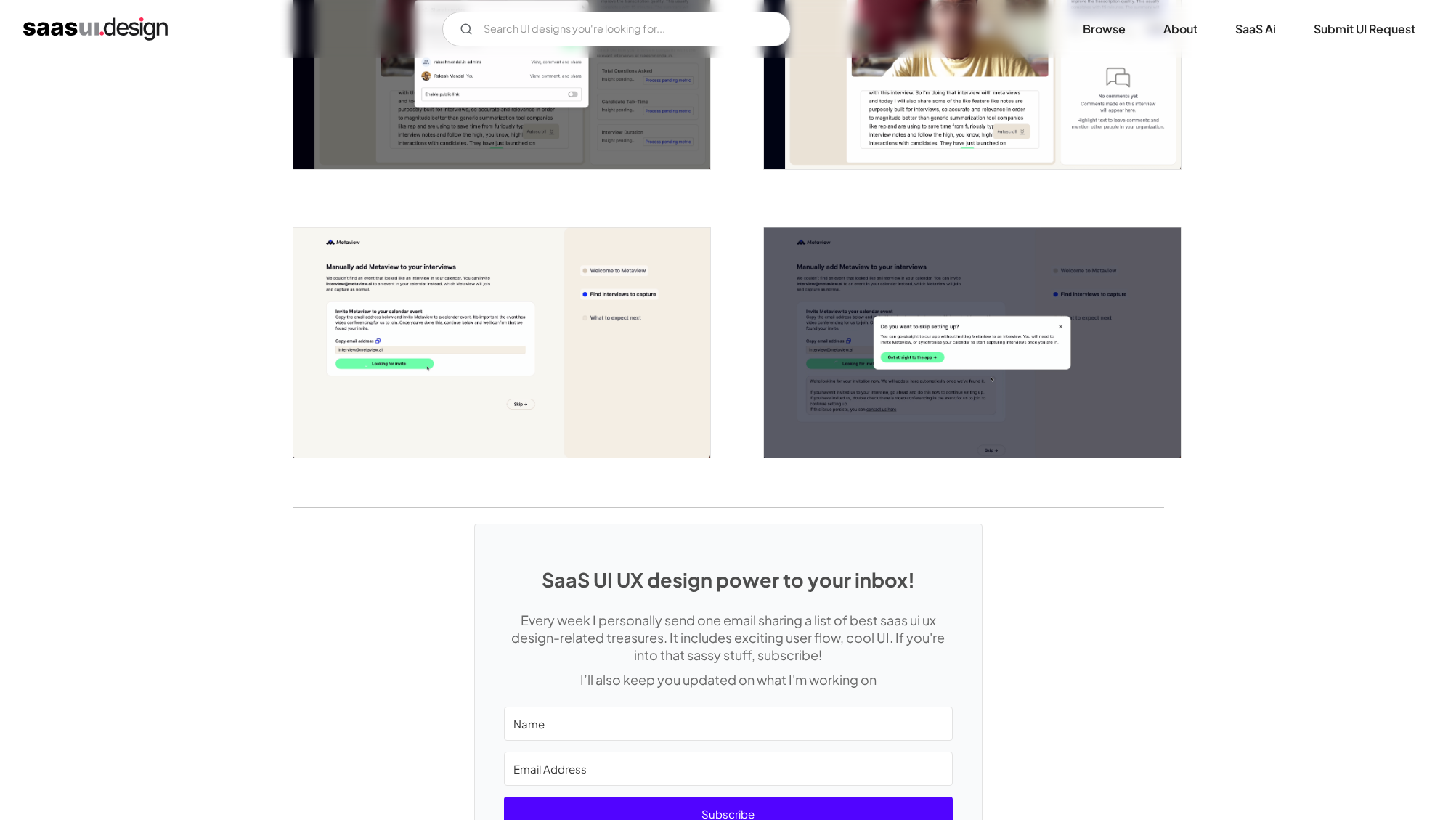
scroll to position [3325, 0]
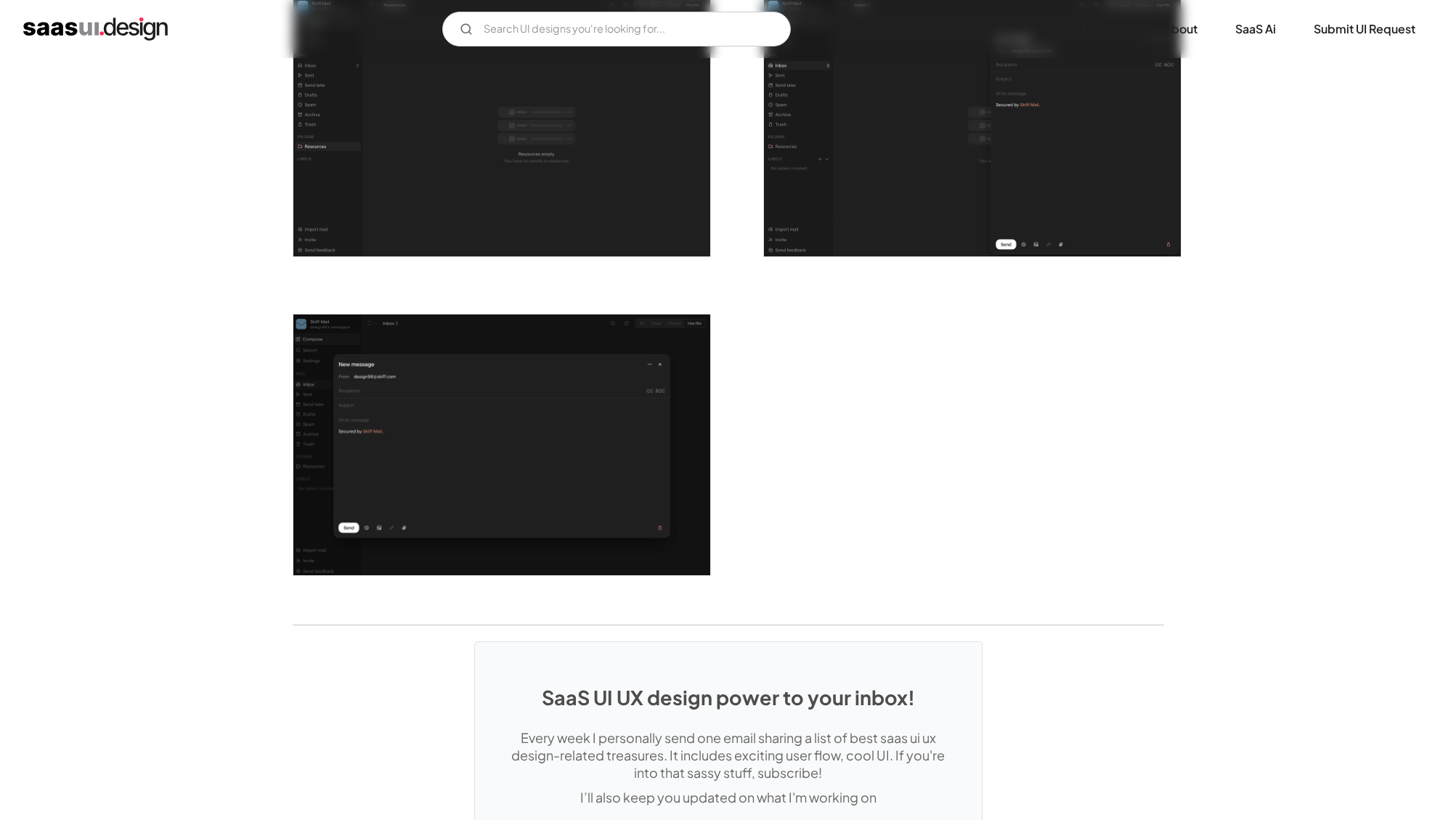
scroll to position [2683, 0]
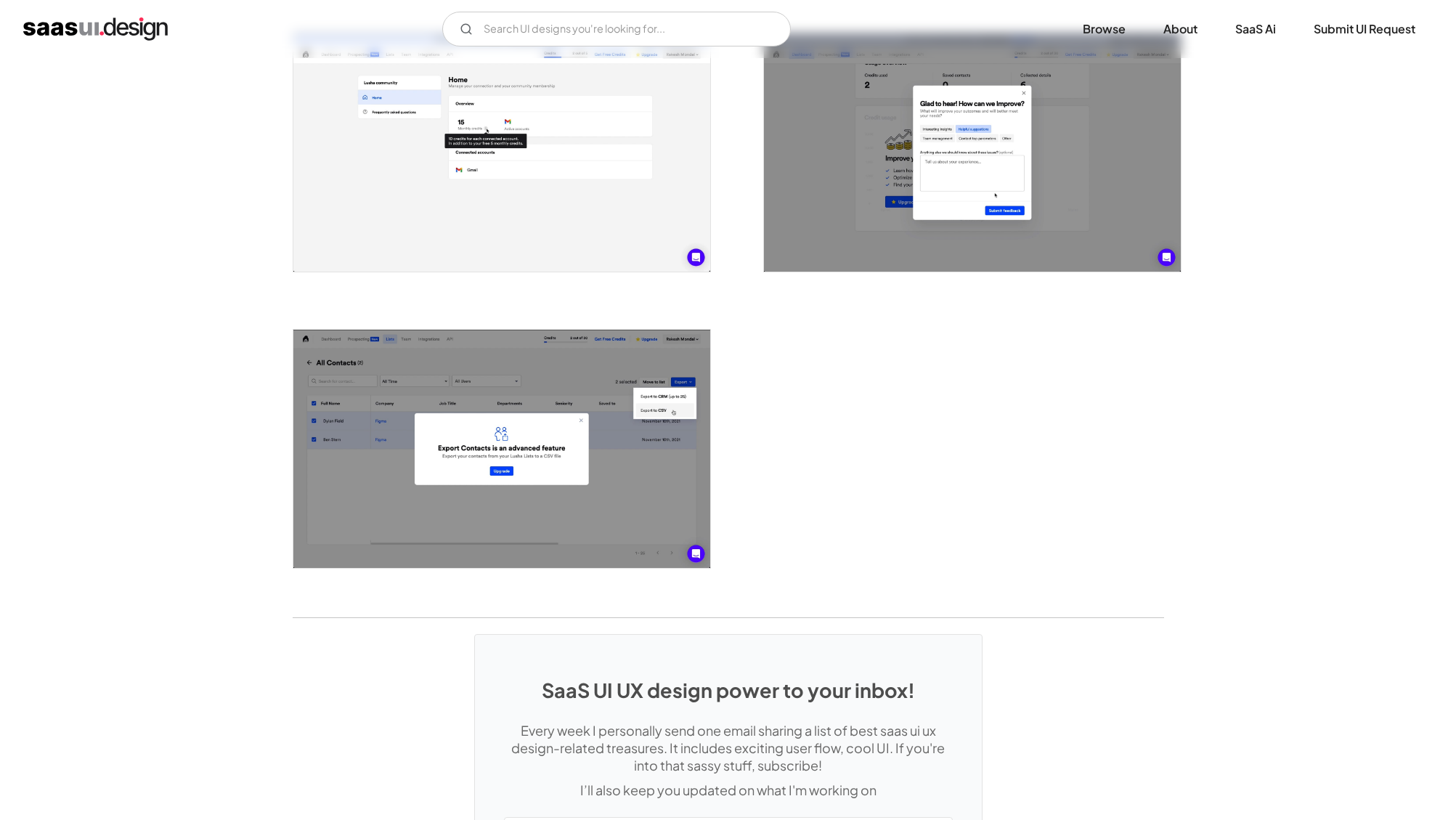
scroll to position [2974, 0]
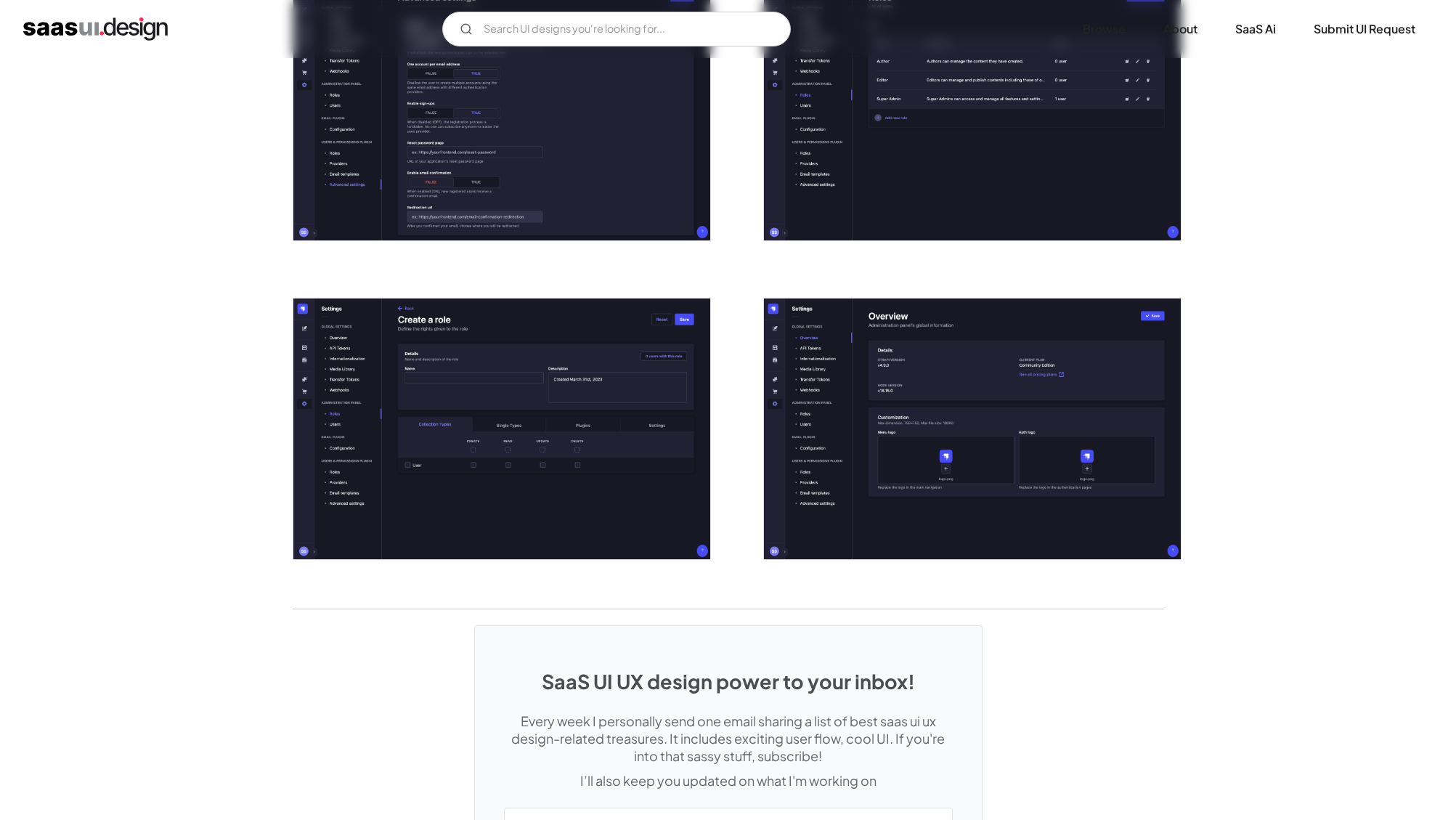
scroll to position [2913, 0]
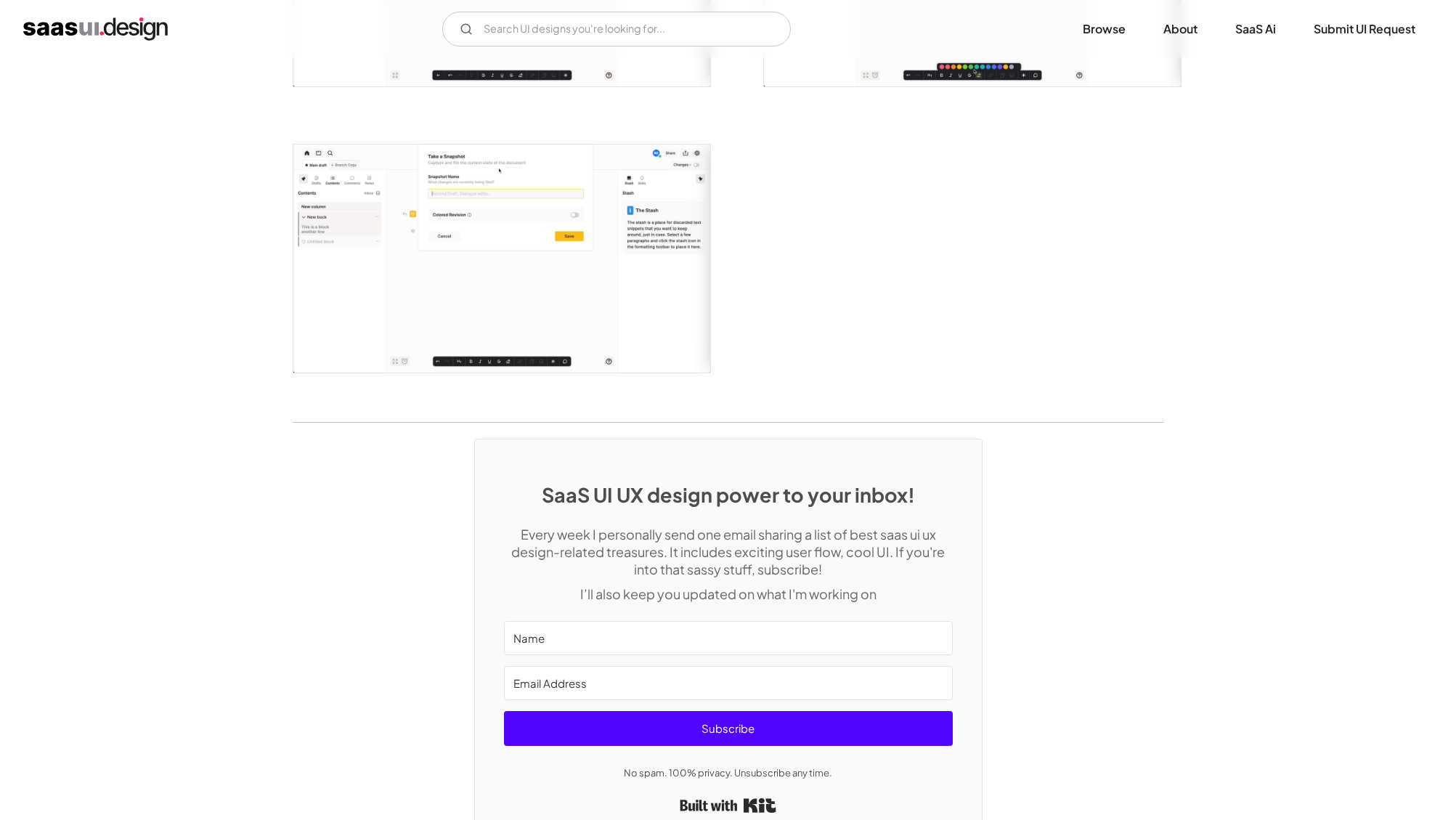
scroll to position [3420, 0]
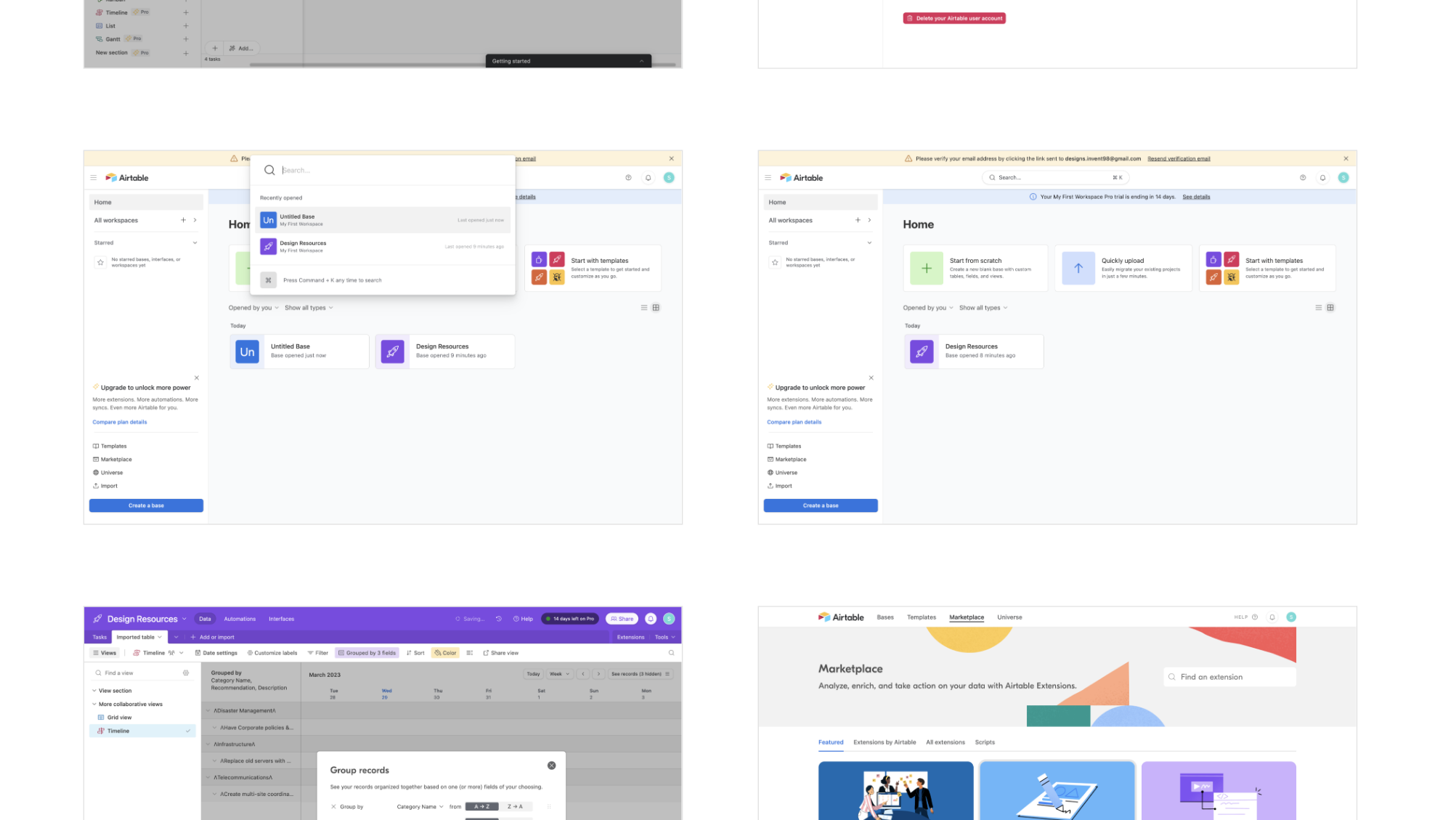
scroll to position [3177, 0]
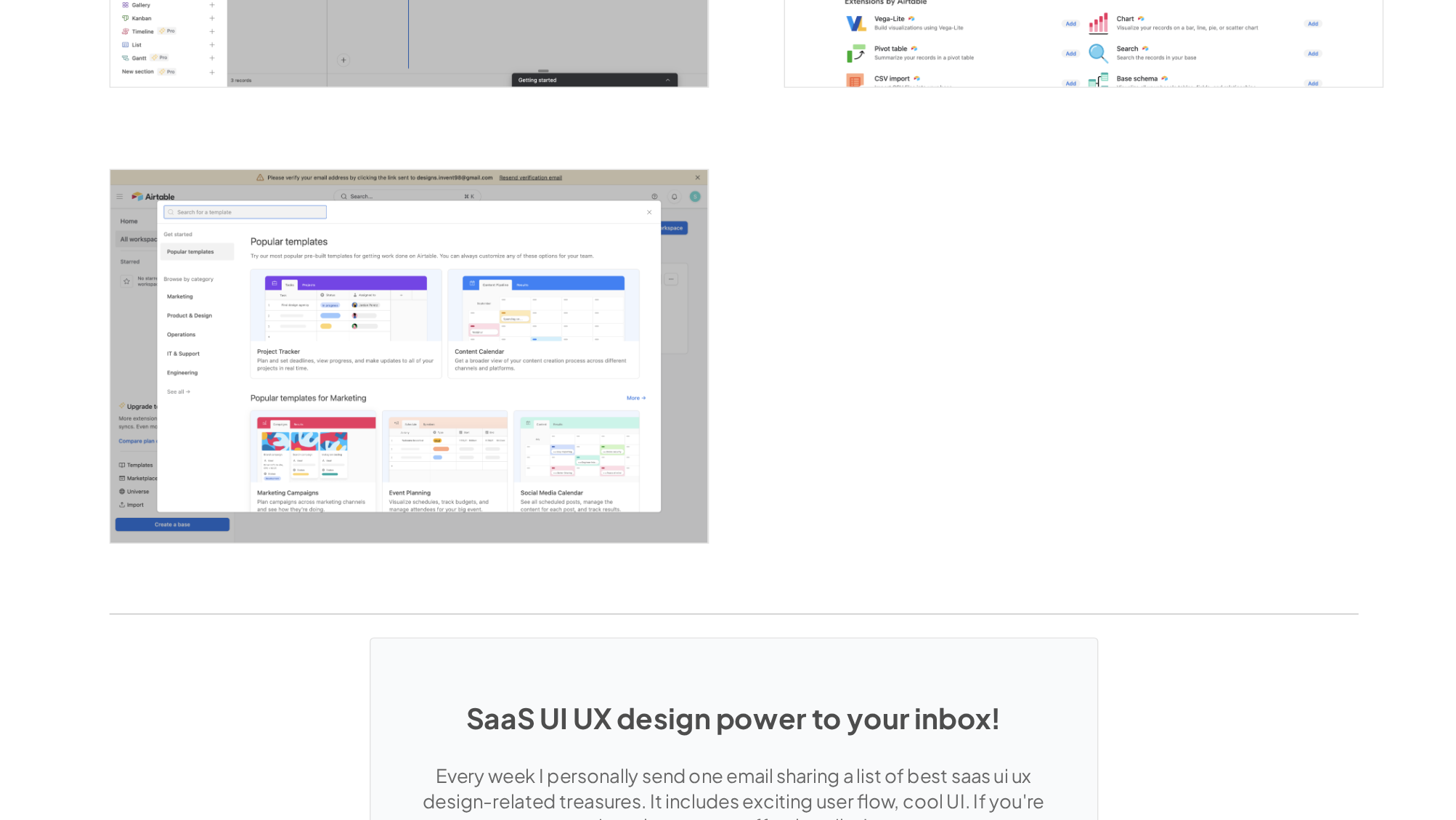
scroll to position [3819, 0]
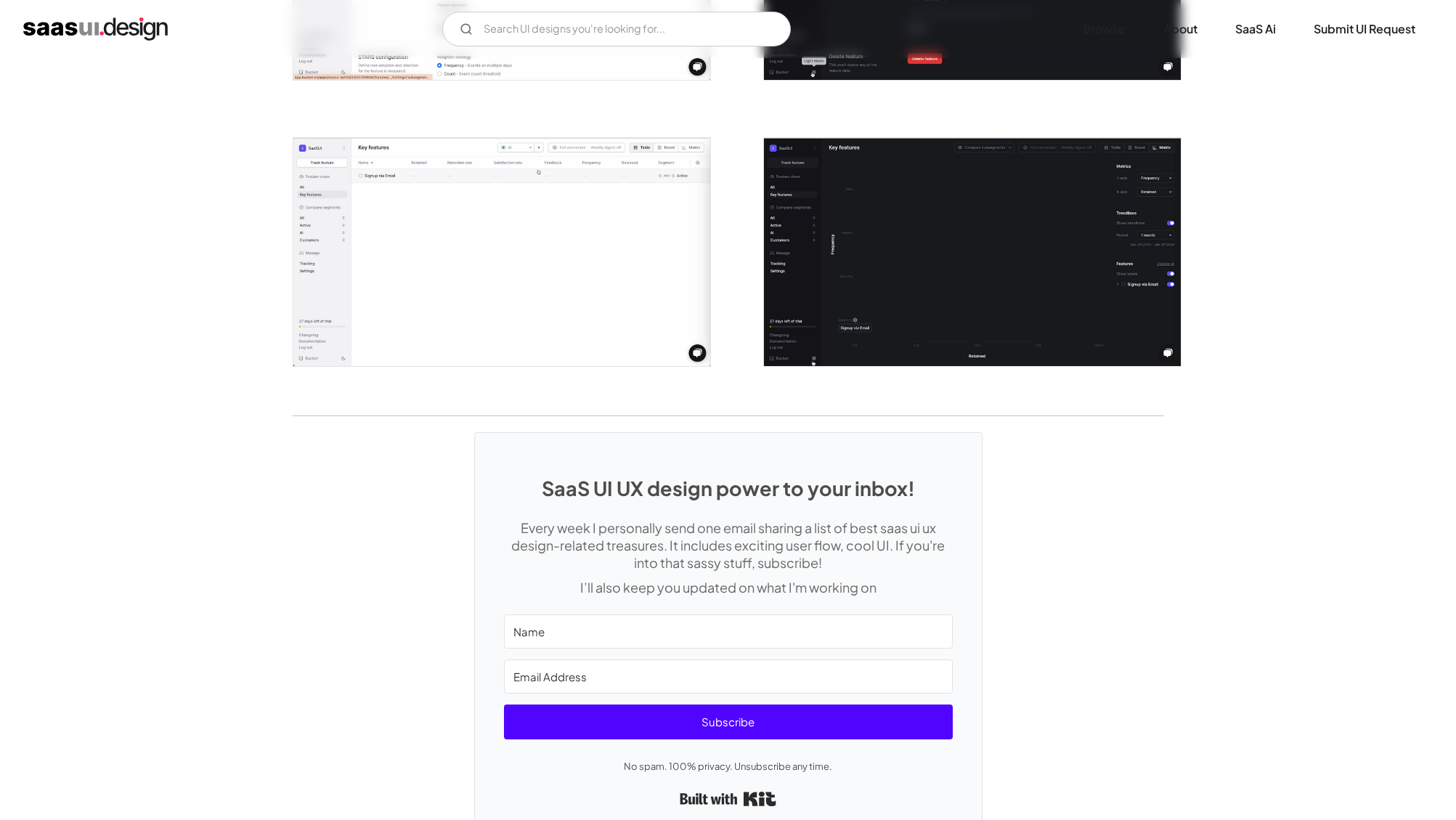
scroll to position [2820, 0]
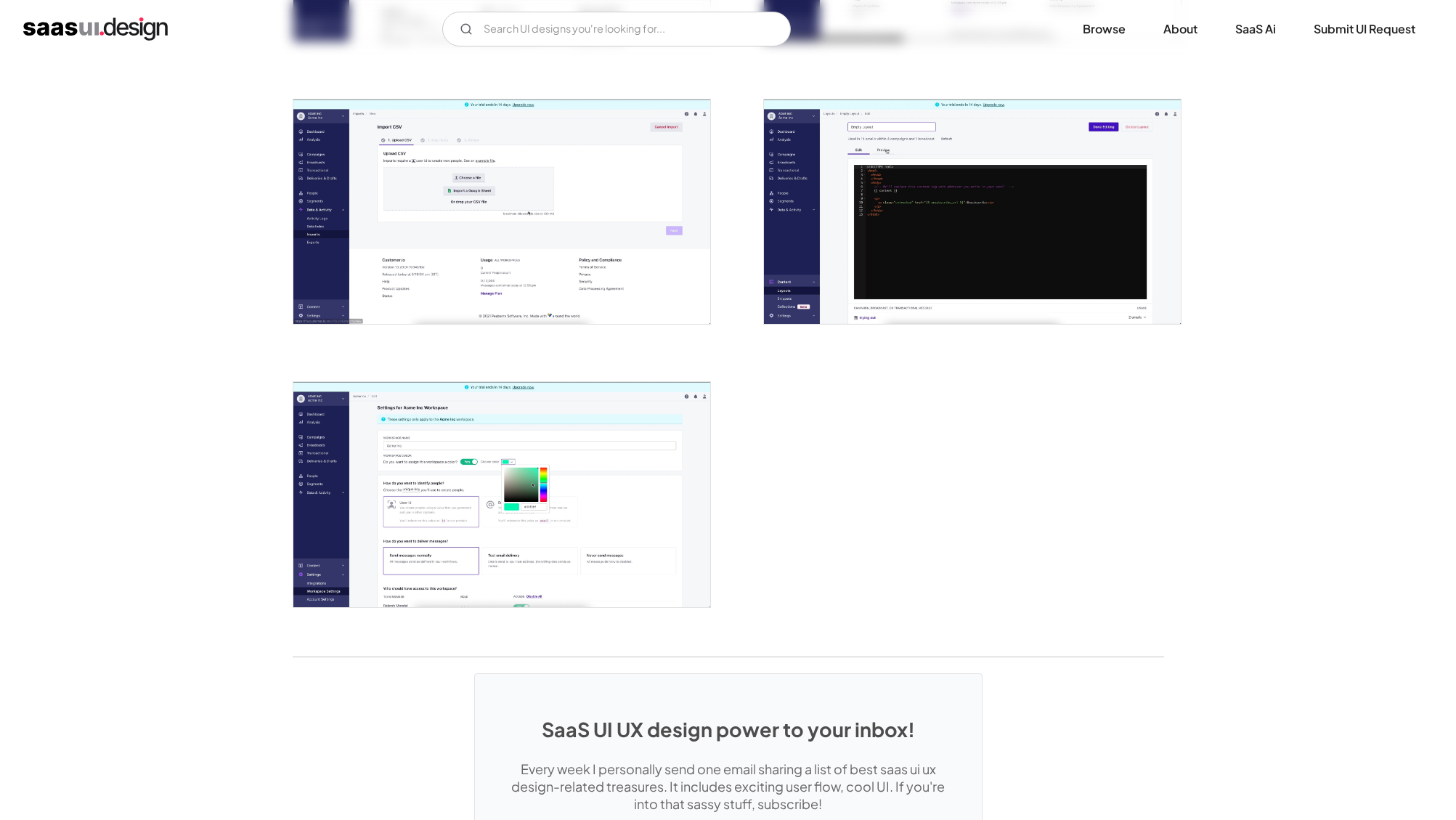
scroll to position [3352, 0]
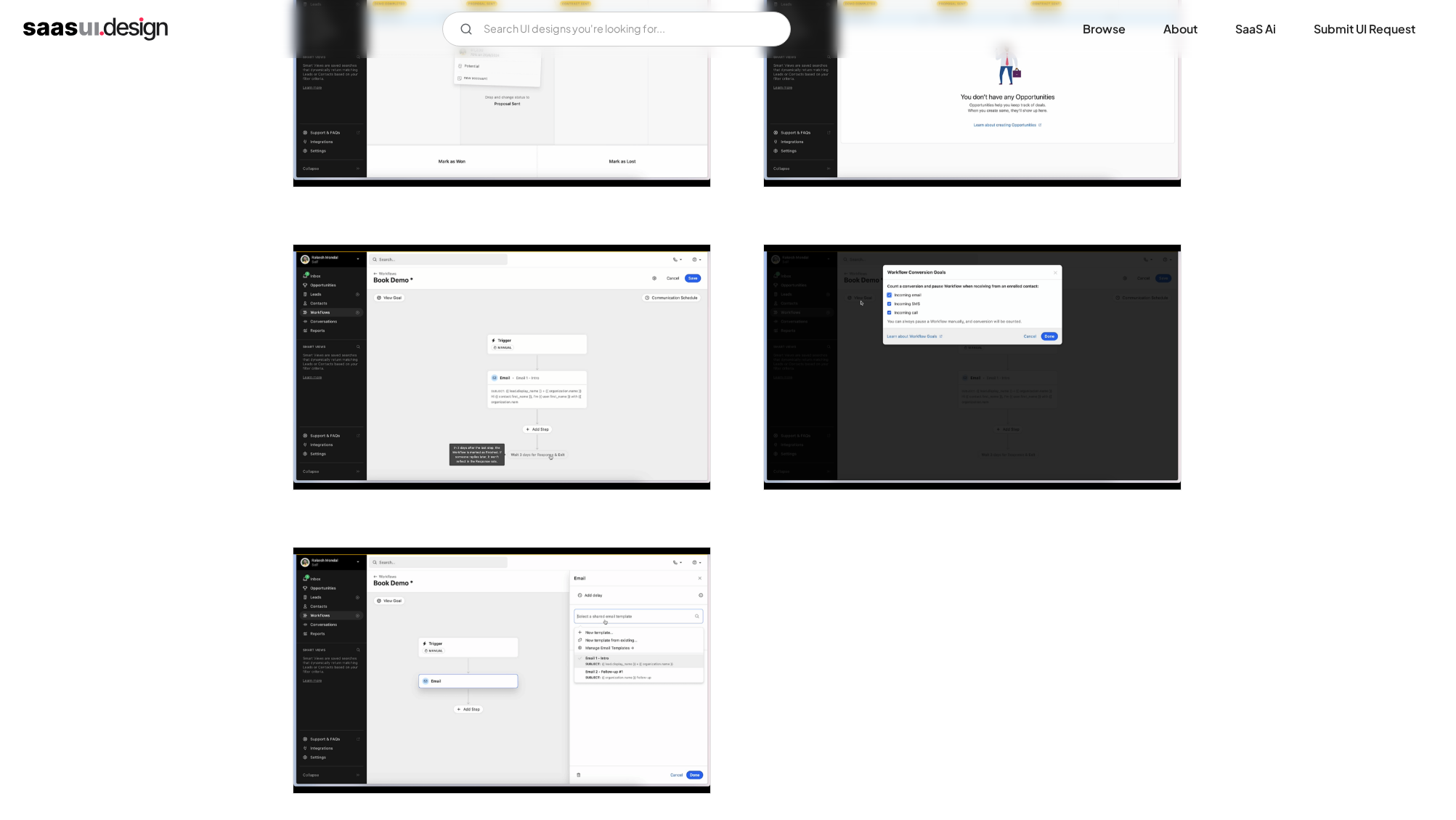
scroll to position [3455, 0]
